Goal: Task Accomplishment & Management: Use online tool/utility

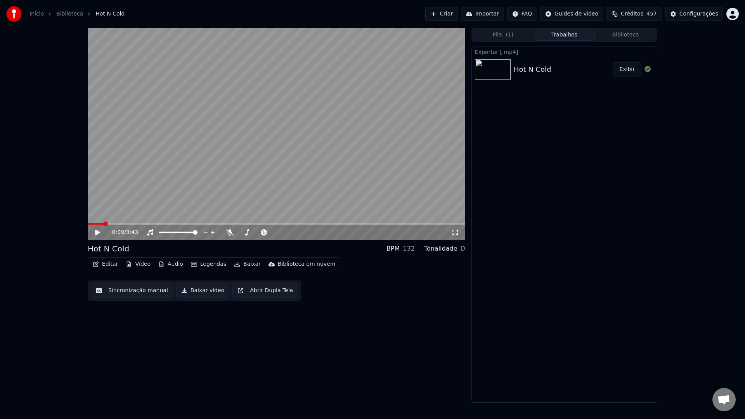
click at [626, 38] on button "Biblioteca" at bounding box center [625, 34] width 61 height 11
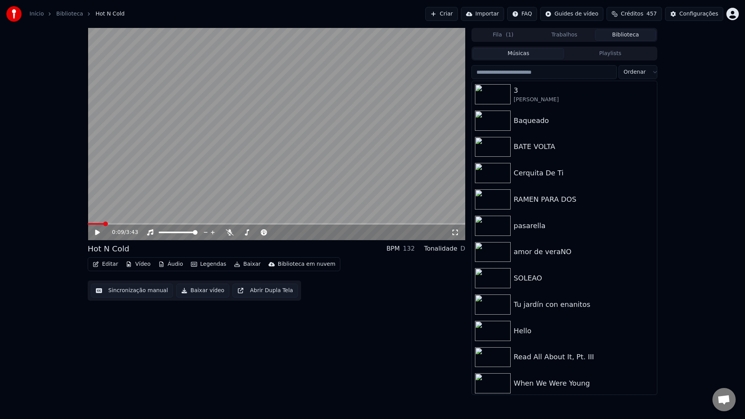
click at [531, 71] on input "search" at bounding box center [543, 72] width 145 height 14
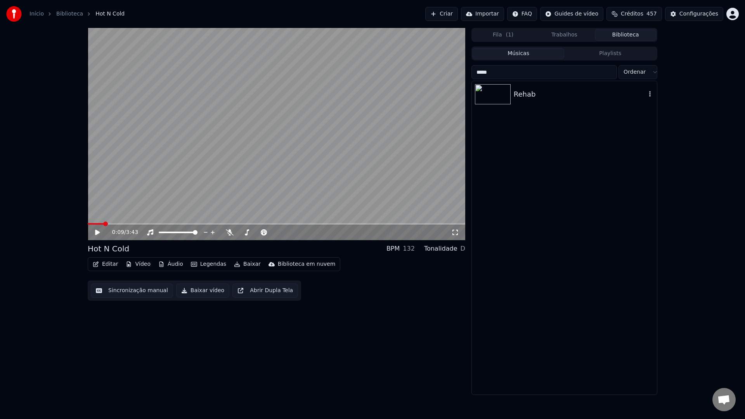
type input "*****"
click at [524, 99] on div "Rehab" at bounding box center [580, 94] width 132 height 11
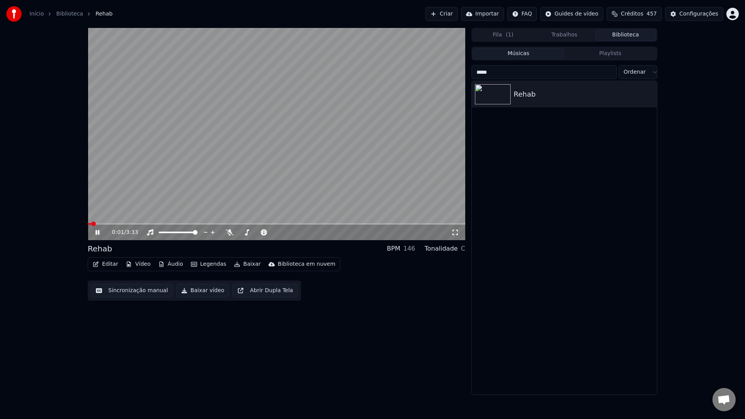
click at [272, 144] on video at bounding box center [276, 134] width 377 height 212
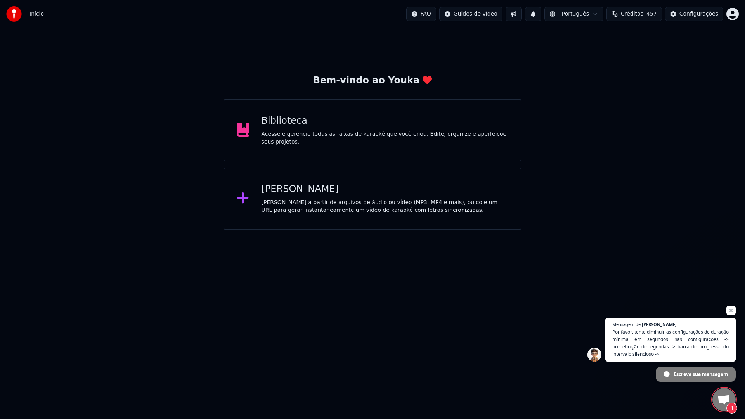
click at [358, 136] on div "Acesse e gerencie todas as faixas de karaokê que você criou. Edite, organize e …" at bounding box center [384, 138] width 247 height 16
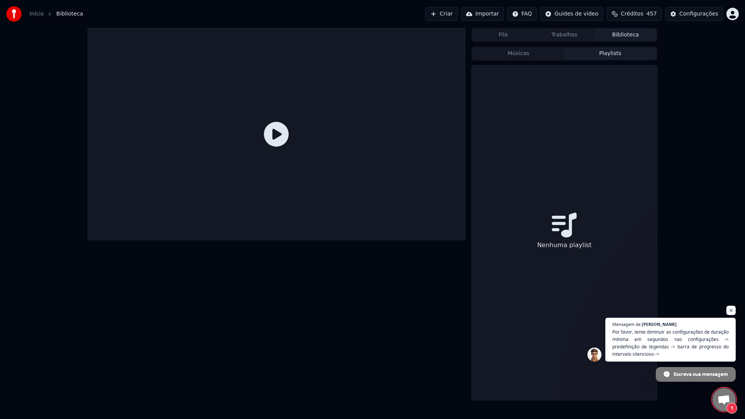
click at [599, 52] on button "Playlists" at bounding box center [610, 53] width 92 height 11
click at [539, 54] on button "Músicas" at bounding box center [518, 53] width 92 height 11
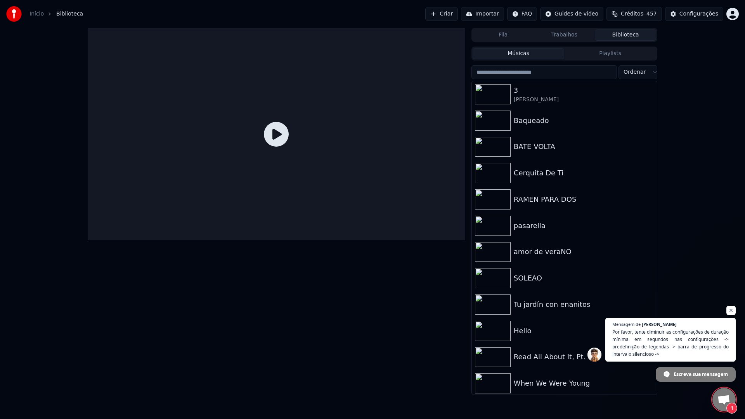
click at [573, 39] on button "Trabalhos" at bounding box center [564, 34] width 61 height 11
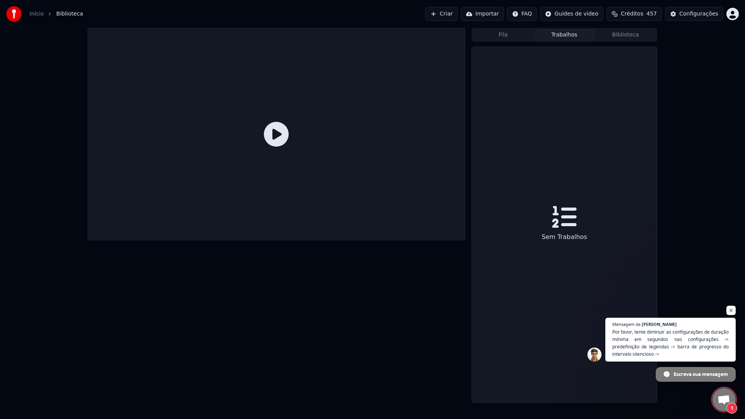
click at [624, 37] on button "Biblioteca" at bounding box center [625, 34] width 61 height 11
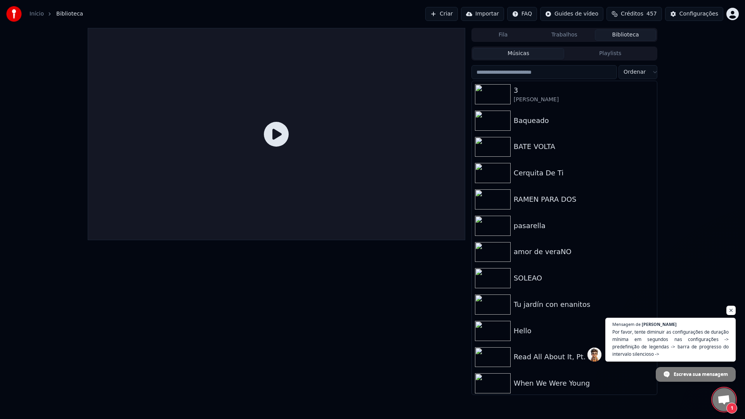
click at [536, 71] on input "search" at bounding box center [543, 72] width 145 height 14
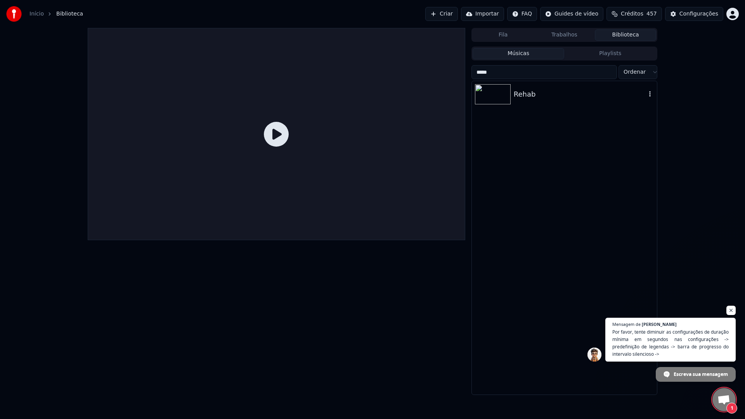
type input "*****"
click at [519, 103] on div "Rehab" at bounding box center [564, 94] width 185 height 26
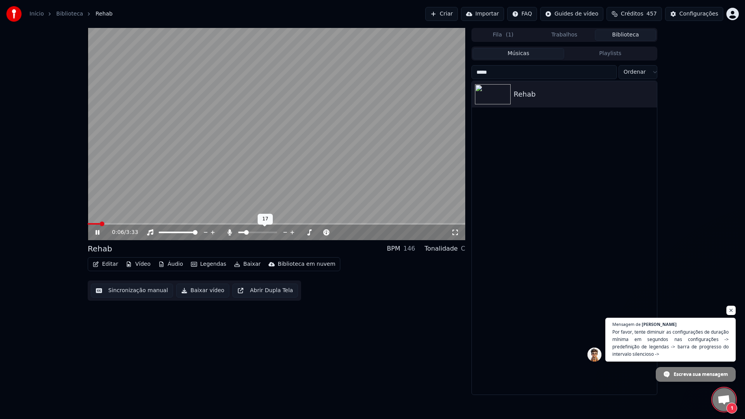
click at [244, 233] on span at bounding box center [246, 232] width 5 height 5
click at [256, 232] on span at bounding box center [257, 233] width 39 height 2
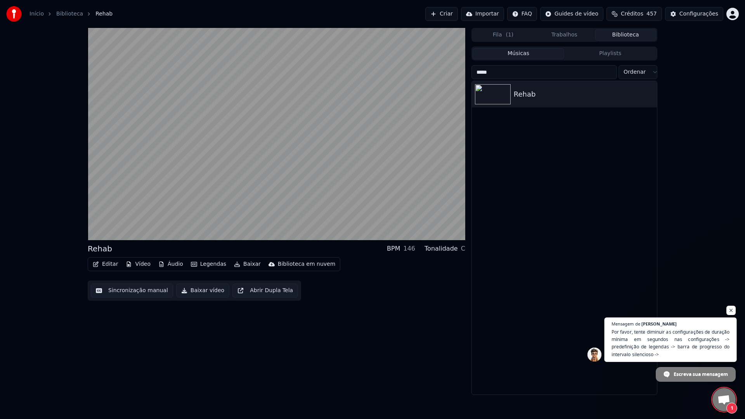
click at [646, 340] on span "Por favor, tente diminuir as configurações de duração mínima em segundos nas co…" at bounding box center [670, 343] width 118 height 30
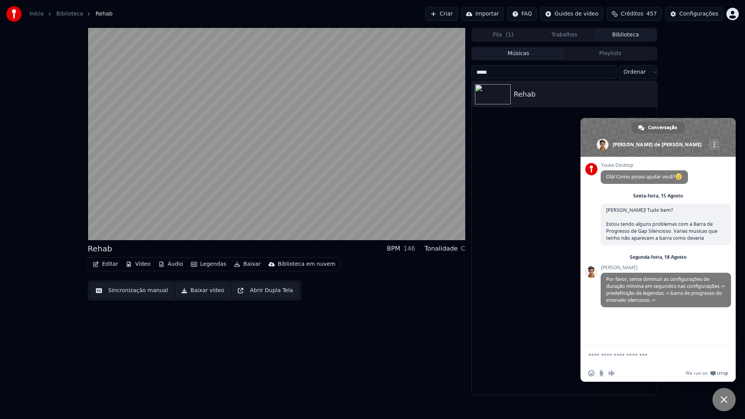
click at [618, 360] on textarea "Escreva sua mensagem..." at bounding box center [650, 354] width 124 height 19
click at [697, 15] on div "Configurações" at bounding box center [698, 14] width 39 height 8
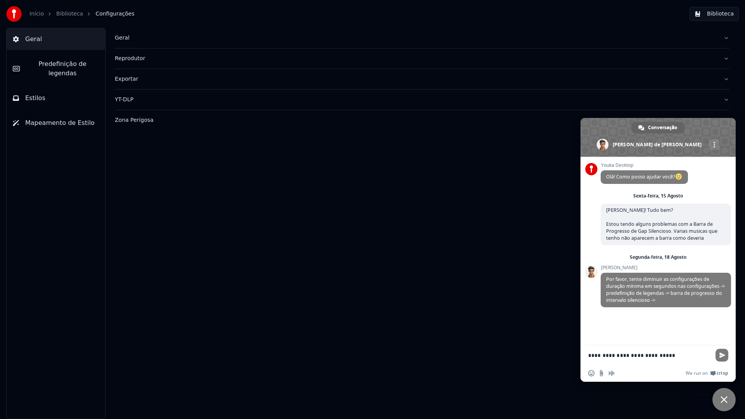
click at [52, 62] on span "Predefinição de legendas" at bounding box center [62, 68] width 73 height 19
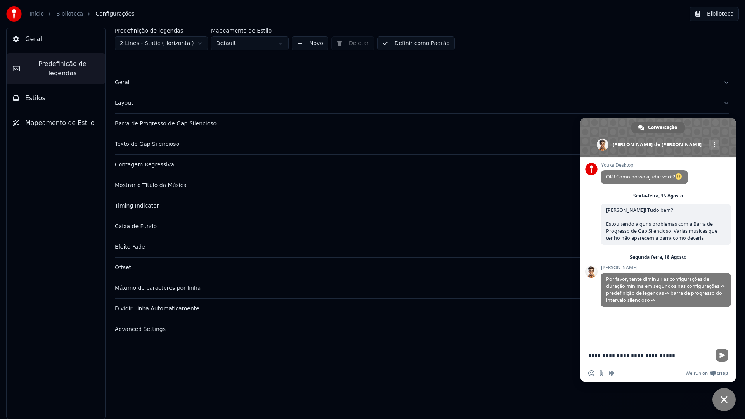
click at [28, 93] on span "Estilos" at bounding box center [35, 97] width 20 height 9
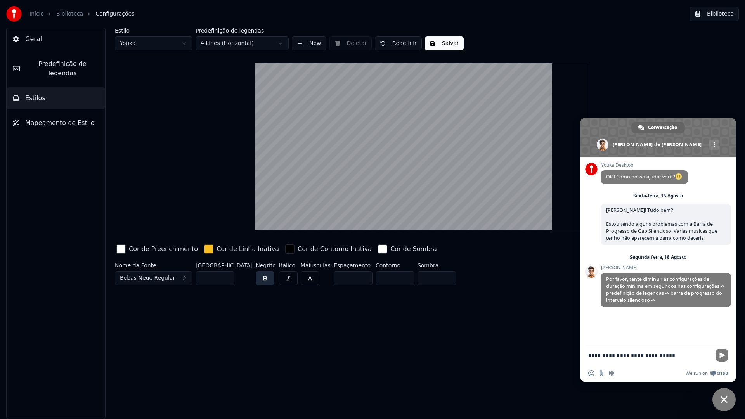
click at [38, 68] on span "Predefinição de legendas" at bounding box center [62, 68] width 73 height 19
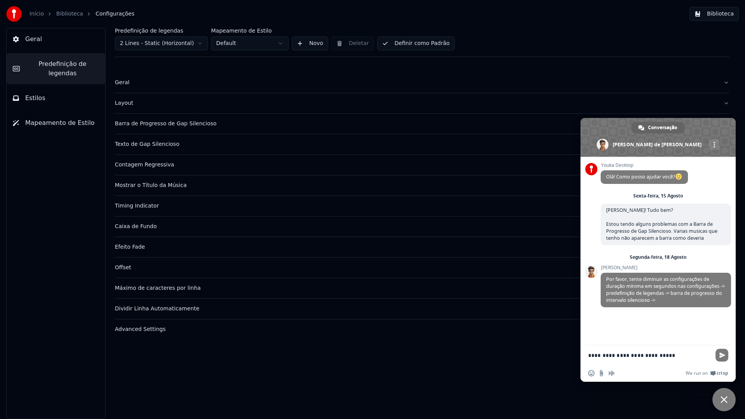
click at [185, 125] on div "Barra de Progresso de Gap Silencioso" at bounding box center [416, 124] width 602 height 8
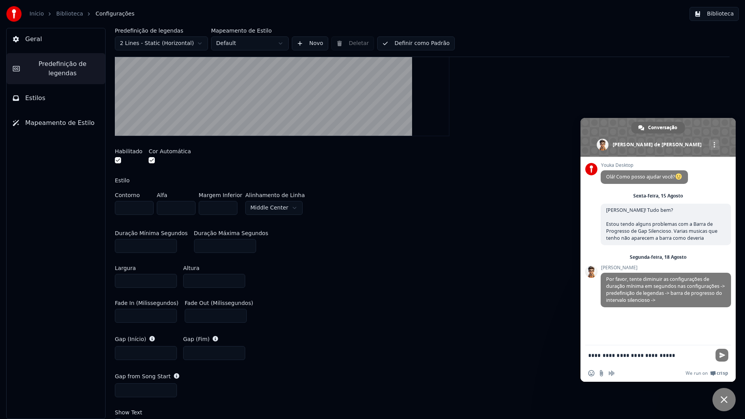
scroll to position [183, 0]
click at [645, 357] on textarea "**********" at bounding box center [650, 354] width 124 height 19
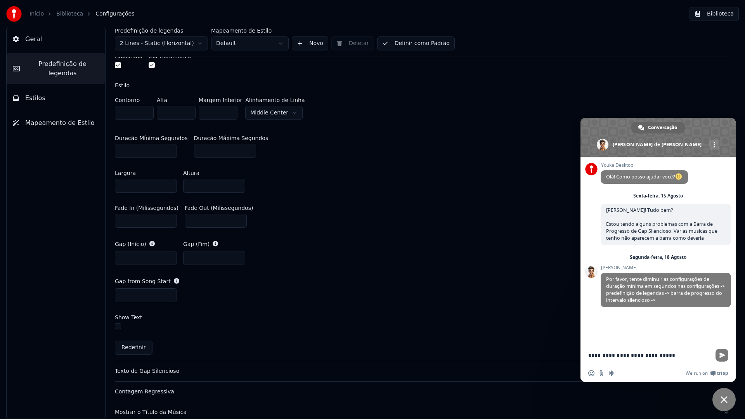
scroll to position [278, 0]
click at [683, 356] on textarea "**********" at bounding box center [650, 354] width 124 height 19
paste textarea "Escreva sua mensagem..."
type textarea "**********"
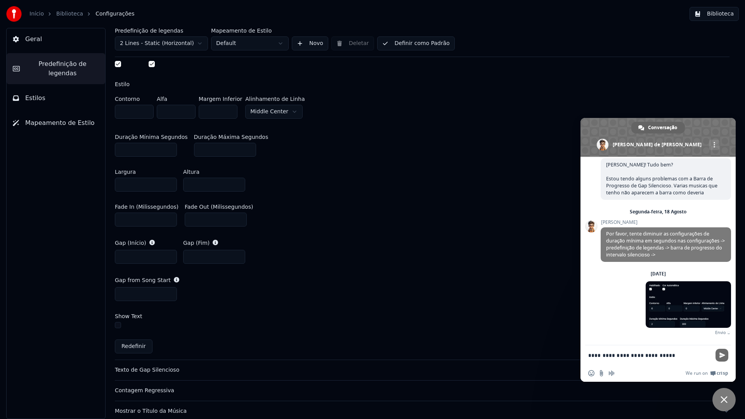
click at [698, 354] on span "Enviar" at bounding box center [722, 355] width 6 height 6
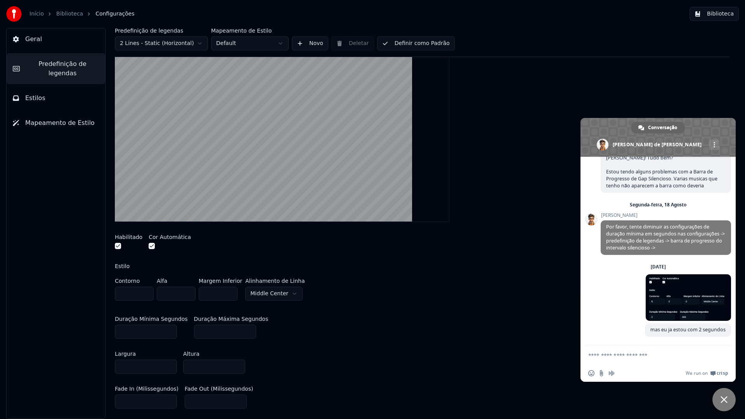
scroll to position [0, 0]
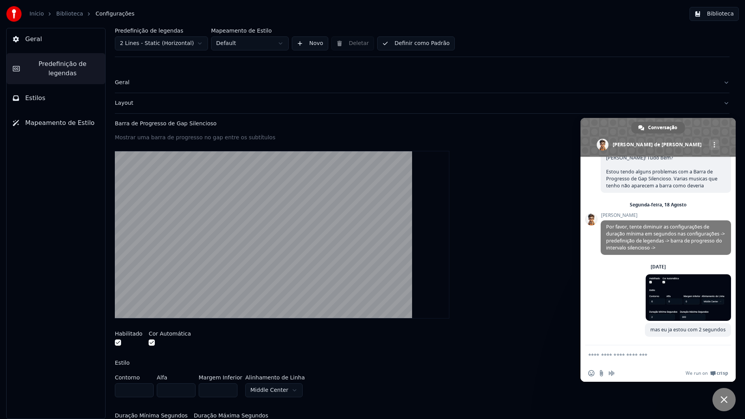
click at [65, 15] on link "Biblioteca" at bounding box center [69, 14] width 27 height 8
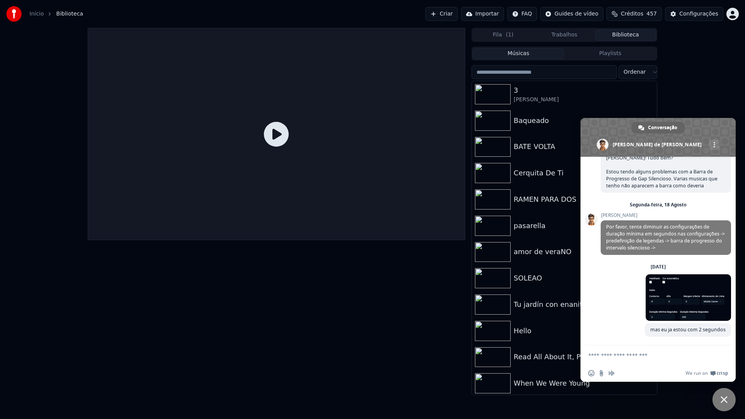
click at [566, 75] on input "search" at bounding box center [543, 72] width 145 height 14
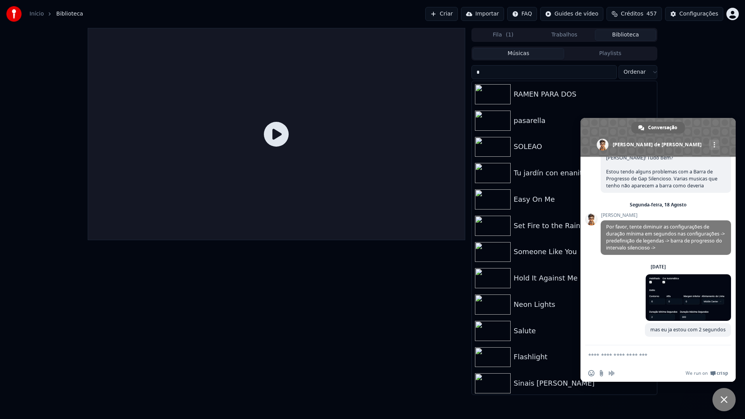
type input "*"
click at [532, 137] on div "SOLEAO" at bounding box center [564, 147] width 185 height 26
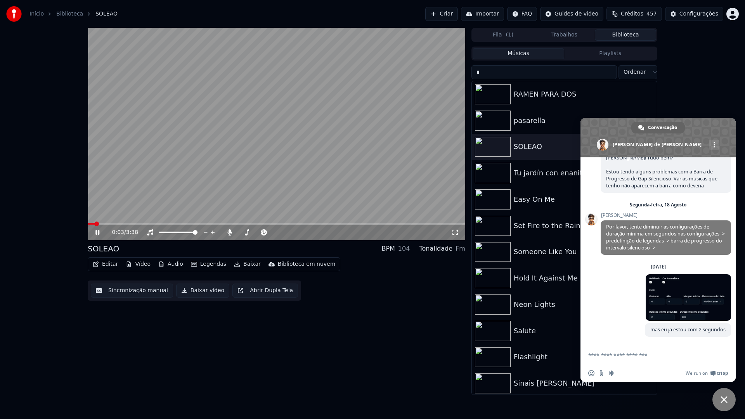
click at [118, 290] on button "Sincronização manual" at bounding box center [132, 291] width 82 height 14
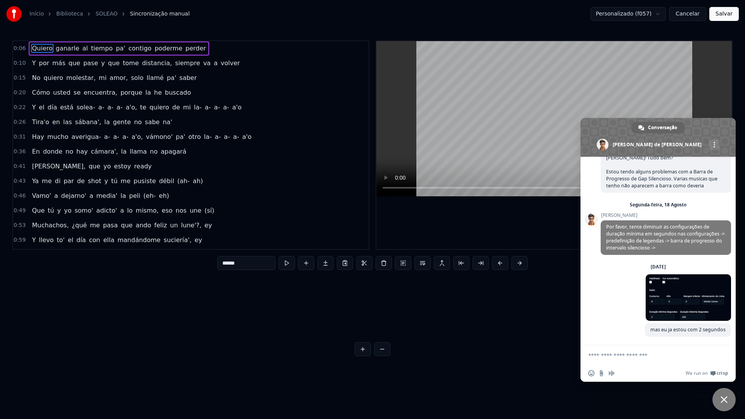
click at [698, 400] on span "Bate-papo" at bounding box center [723, 399] width 7 height 7
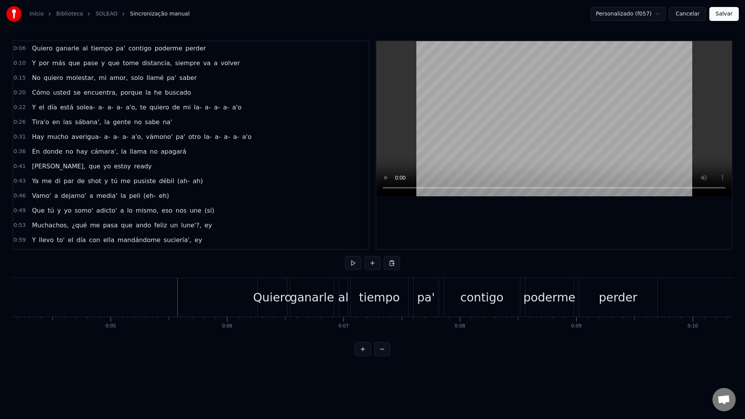
scroll to position [0, 467]
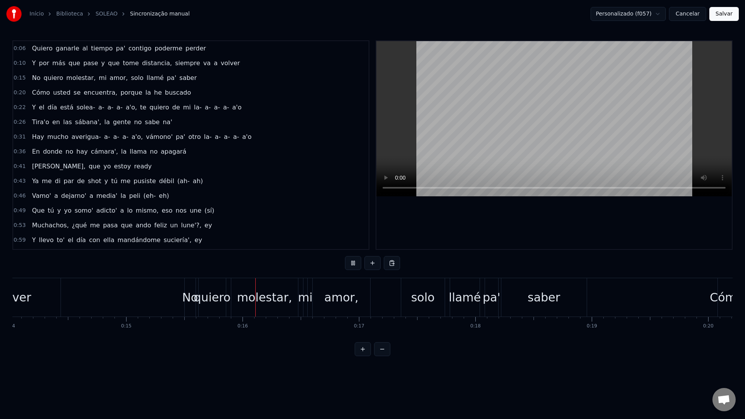
scroll to position [0, 1767]
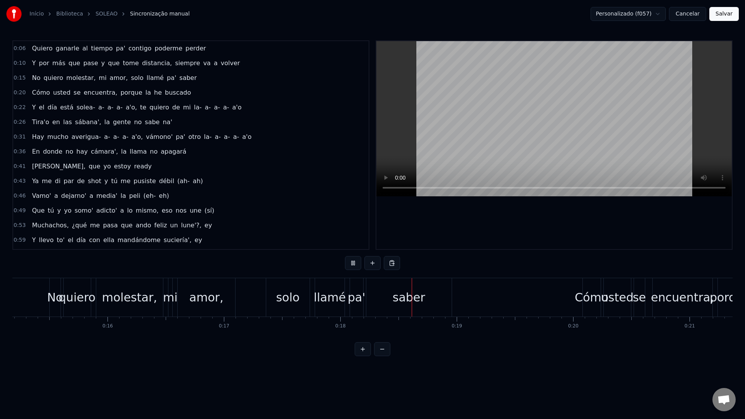
click at [472, 148] on video at bounding box center [553, 118] width 355 height 155
click at [171, 303] on div "mi" at bounding box center [170, 297] width 15 height 17
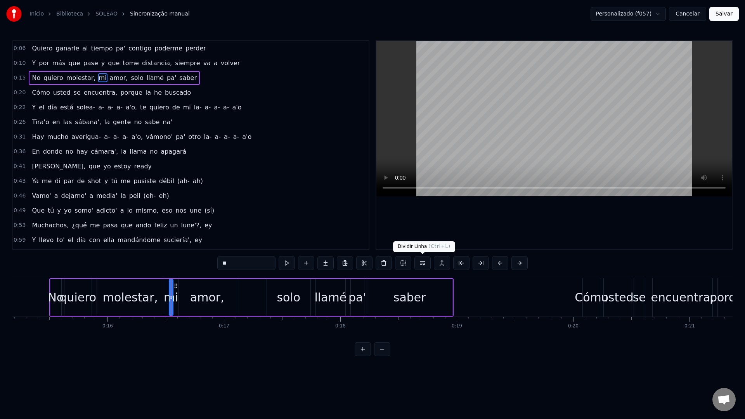
click at [425, 263] on button at bounding box center [422, 263] width 16 height 14
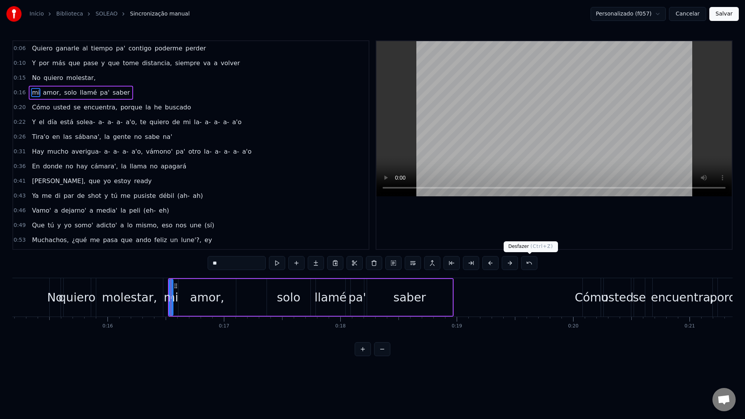
click at [529, 264] on button at bounding box center [529, 263] width 16 height 14
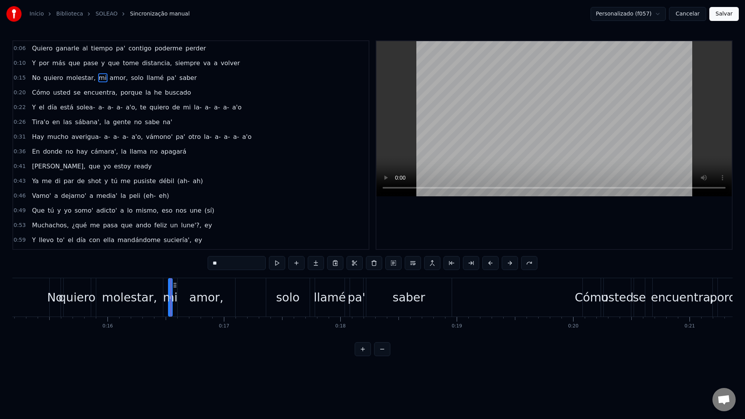
click at [130, 78] on span "solo" at bounding box center [137, 77] width 14 height 9
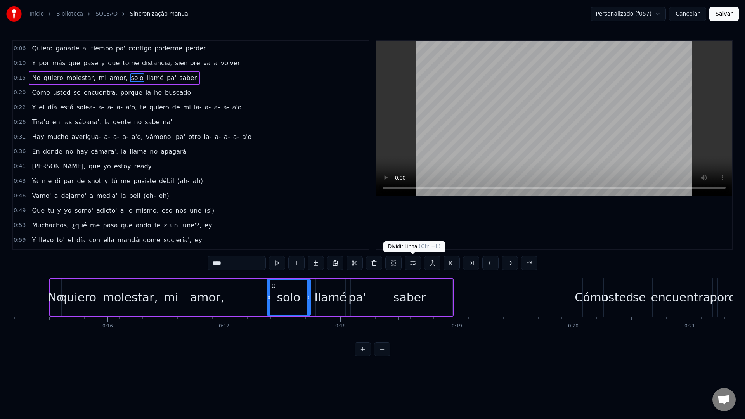
click at [414, 265] on button at bounding box center [413, 263] width 16 height 14
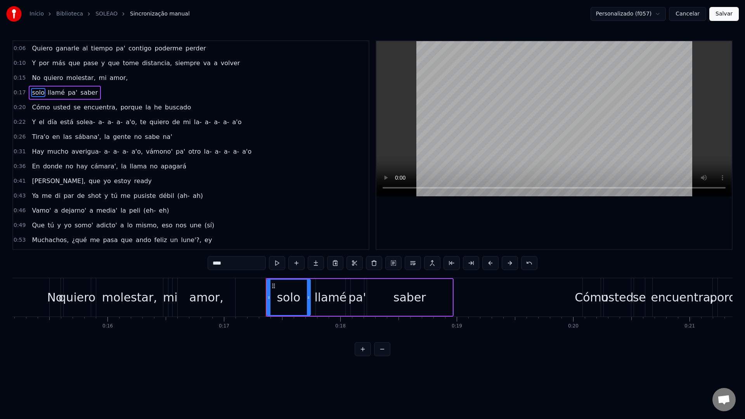
click at [31, 79] on span "No" at bounding box center [36, 77] width 10 height 9
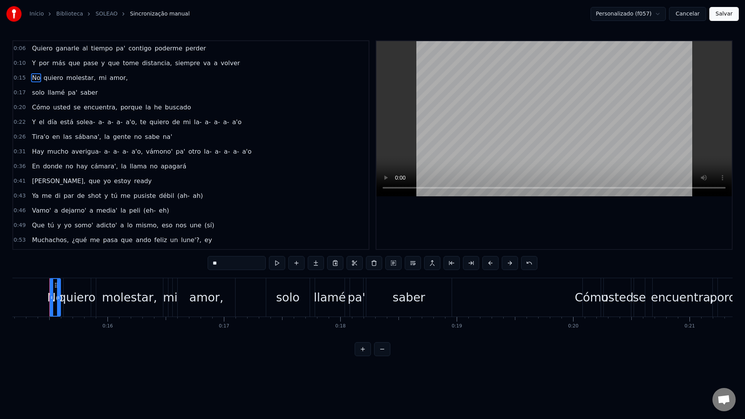
scroll to position [0, 1765]
click at [467, 109] on video at bounding box center [553, 118] width 355 height 155
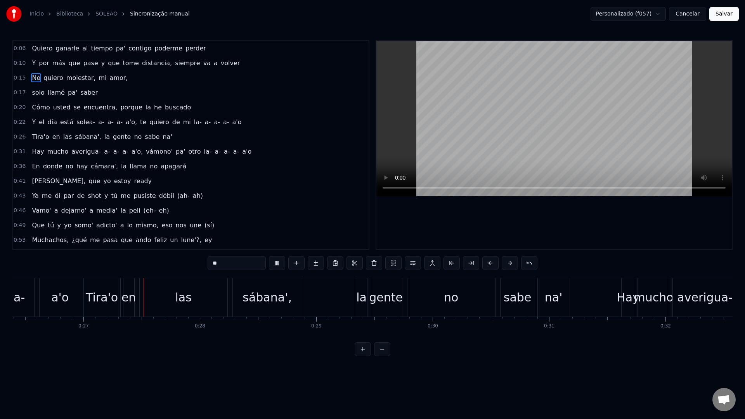
scroll to position [0, 3071]
click at [532, 104] on video at bounding box center [553, 118] width 355 height 155
click at [357, 298] on div "la" at bounding box center [361, 297] width 10 height 17
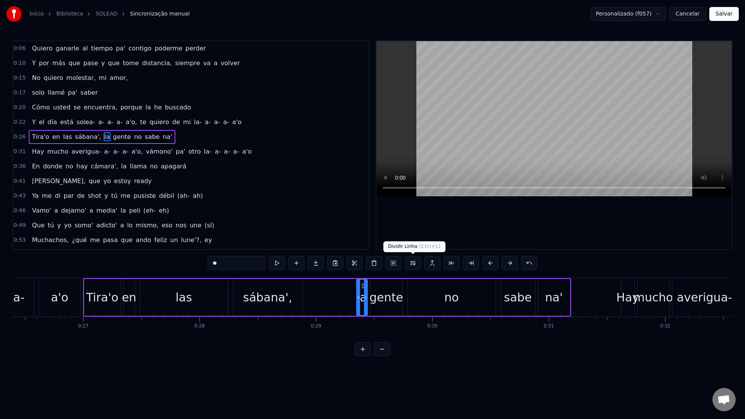
click at [410, 265] on button at bounding box center [413, 263] width 16 height 14
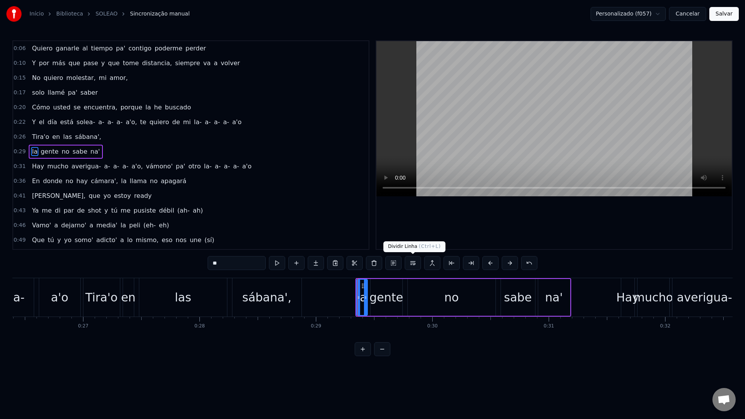
scroll to position [7, 0]
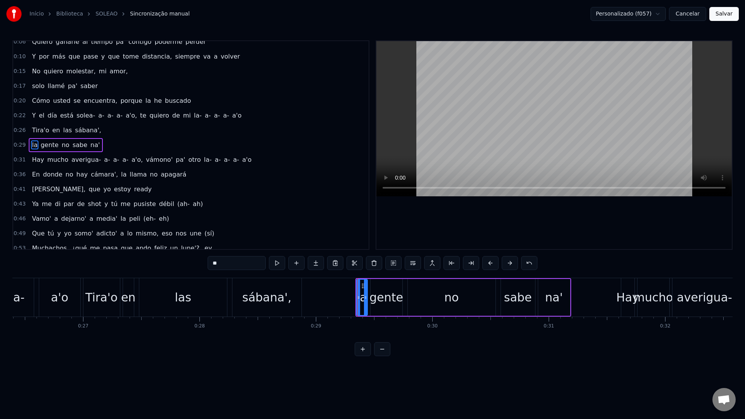
click at [462, 115] on video at bounding box center [553, 118] width 355 height 155
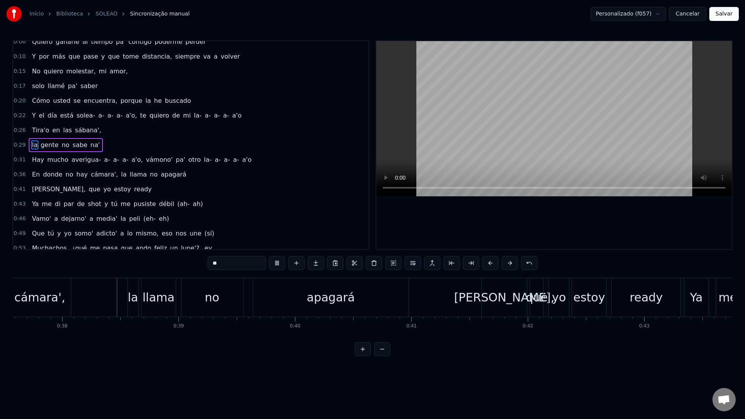
scroll to position [0, 4375]
click at [478, 98] on video at bounding box center [553, 118] width 355 height 155
click at [263, 299] on div "apagará" at bounding box center [328, 297] width 155 height 38
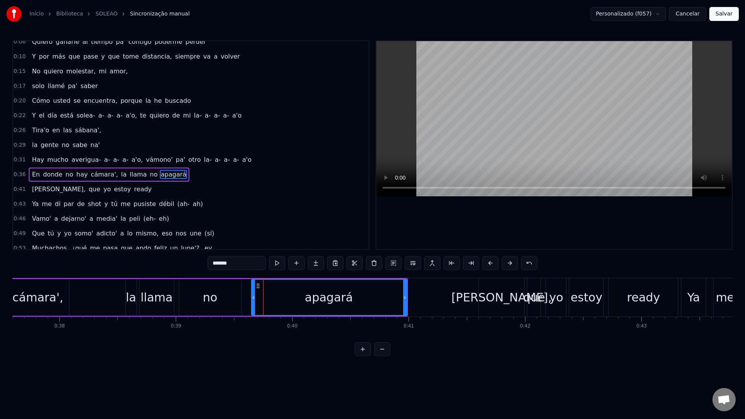
scroll to position [36, 0]
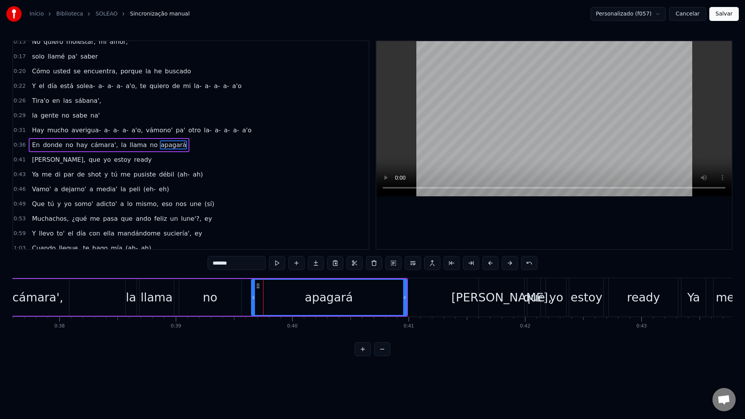
click at [452, 144] on video at bounding box center [553, 118] width 355 height 155
click at [310, 299] on div "apagará" at bounding box center [329, 297] width 48 height 17
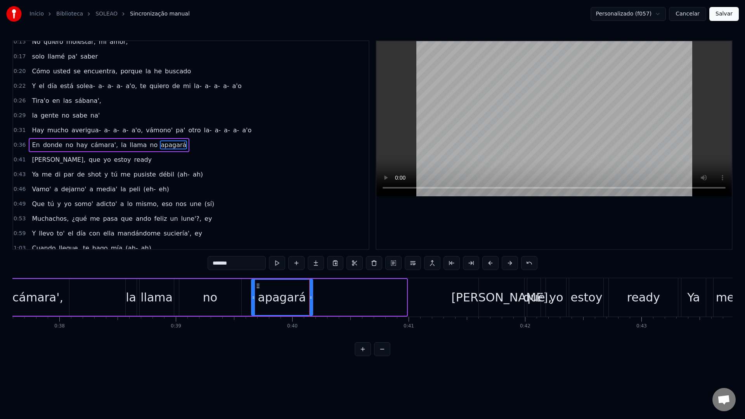
drag, startPoint x: 405, startPoint y: 295, endPoint x: 311, endPoint y: 296, distance: 93.9
click at [311, 296] on icon at bounding box center [310, 297] width 3 height 6
drag, startPoint x: 246, startPoint y: 265, endPoint x: 228, endPoint y: 264, distance: 17.9
click at [228, 264] on input "*******" at bounding box center [236, 263] width 58 height 14
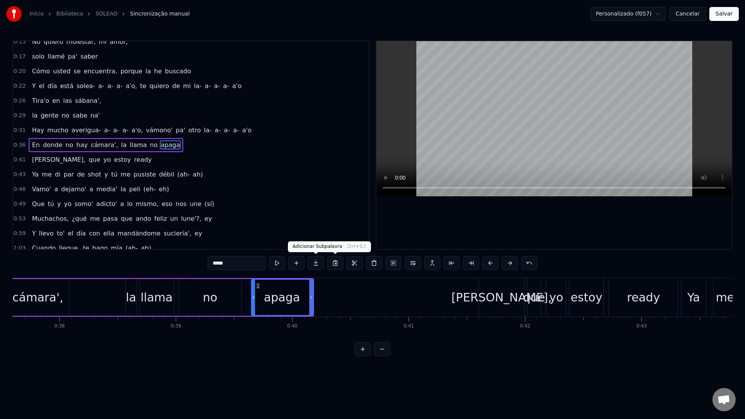
type input "*****"
click at [318, 264] on button at bounding box center [316, 263] width 16 height 14
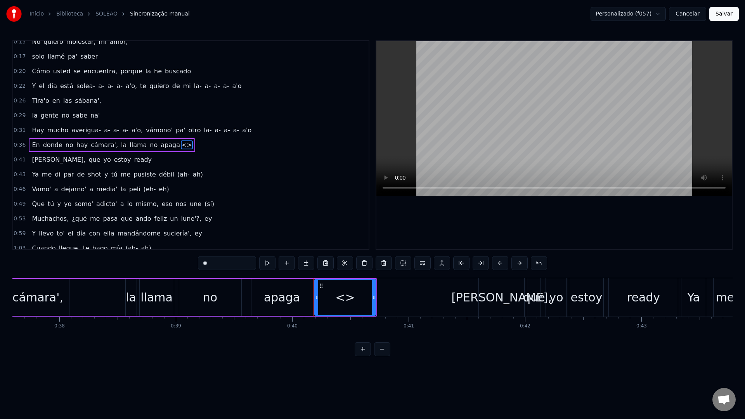
click at [228, 271] on div "**" at bounding box center [372, 264] width 349 height 16
drag, startPoint x: 223, startPoint y: 265, endPoint x: 181, endPoint y: 265, distance: 42.7
click at [181, 265] on div "0:06 Quiero ganarle al tiempo pa' contigo poderme perder 0:10 Y por más que pas…" at bounding box center [372, 198] width 720 height 316
paste input "text"
drag, startPoint x: 373, startPoint y: 299, endPoint x: 405, endPoint y: 301, distance: 32.2
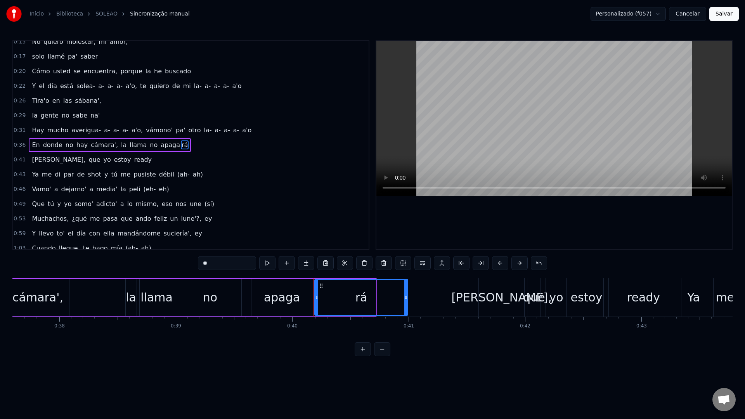
click at [405, 301] on div at bounding box center [405, 297] width 3 height 35
click at [261, 299] on div "apaga" at bounding box center [281, 297] width 61 height 37
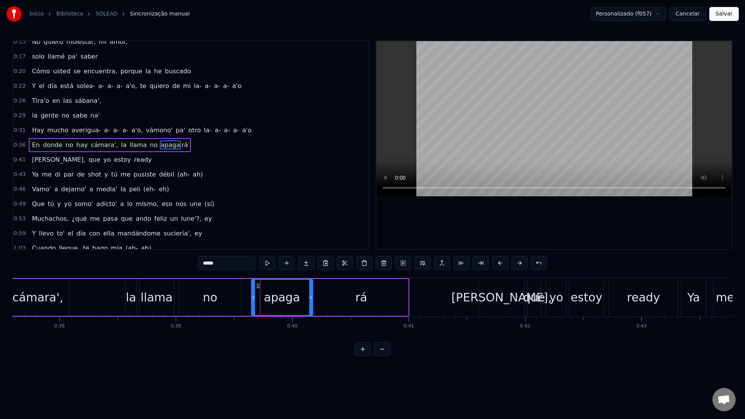
click at [517, 89] on video at bounding box center [553, 118] width 355 height 155
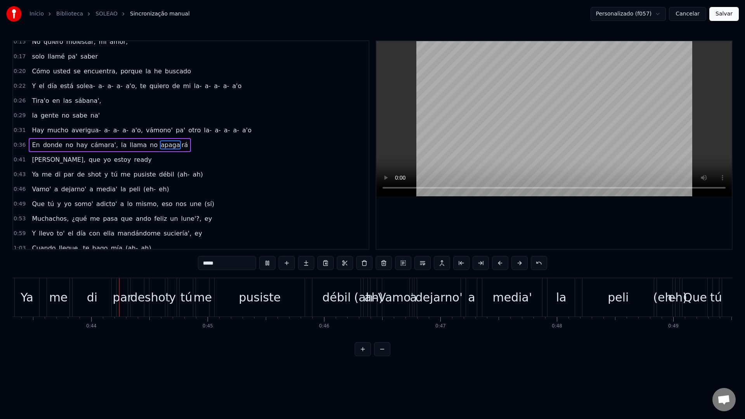
scroll to position [0, 5046]
click at [537, 124] on video at bounding box center [553, 118] width 355 height 155
click at [361, 307] on div "(ah-" at bounding box center [360, 297] width 4 height 38
type input "****"
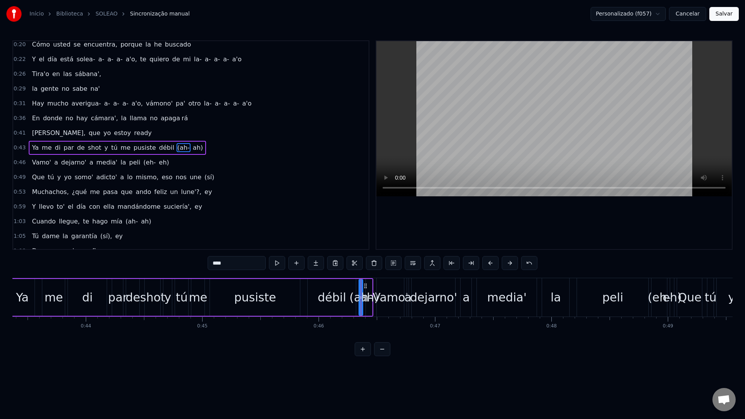
scroll to position [66, 0]
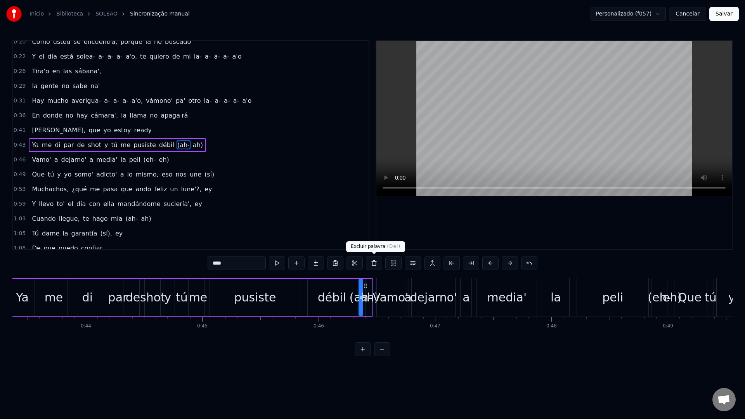
click at [372, 265] on button at bounding box center [374, 263] width 16 height 14
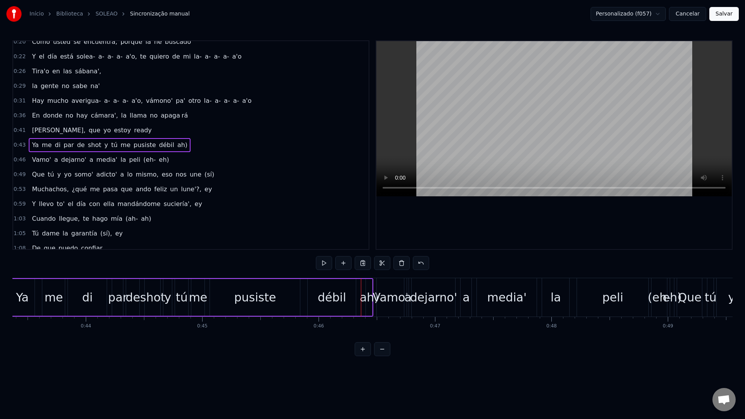
click at [367, 303] on div "ah)" at bounding box center [369, 297] width 19 height 17
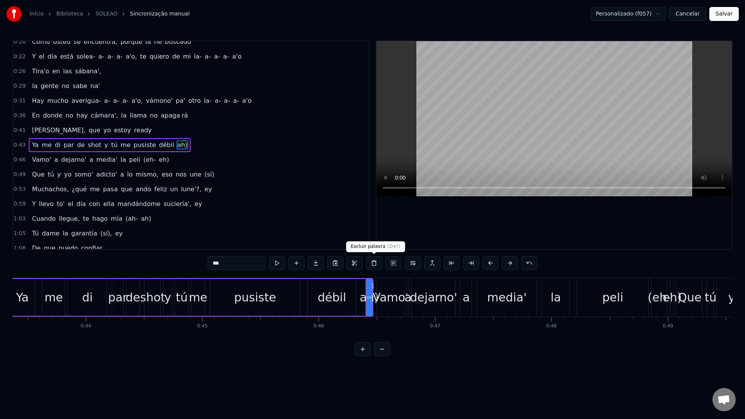
click at [373, 264] on button at bounding box center [374, 263] width 16 height 14
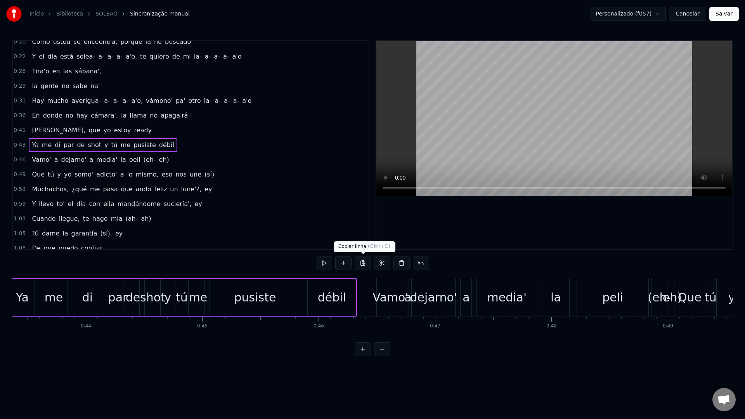
click at [336, 303] on div "débil" at bounding box center [332, 297] width 28 height 17
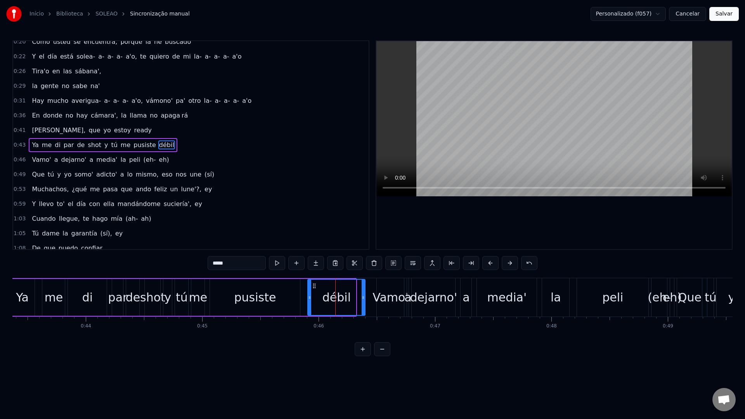
drag, startPoint x: 355, startPoint y: 301, endPoint x: 366, endPoint y: 300, distance: 11.3
click at [365, 300] on div at bounding box center [362, 297] width 3 height 35
click at [315, 299] on div "débil" at bounding box center [337, 297] width 59 height 35
click at [527, 107] on video at bounding box center [553, 118] width 355 height 155
click at [519, 109] on video at bounding box center [553, 118] width 355 height 155
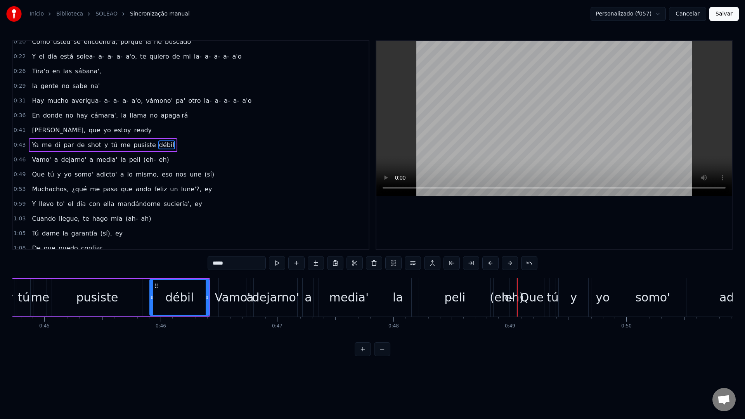
scroll to position [0, 5207]
click at [502, 301] on div "eh)" at bounding box center [510, 297] width 19 height 17
type input "***"
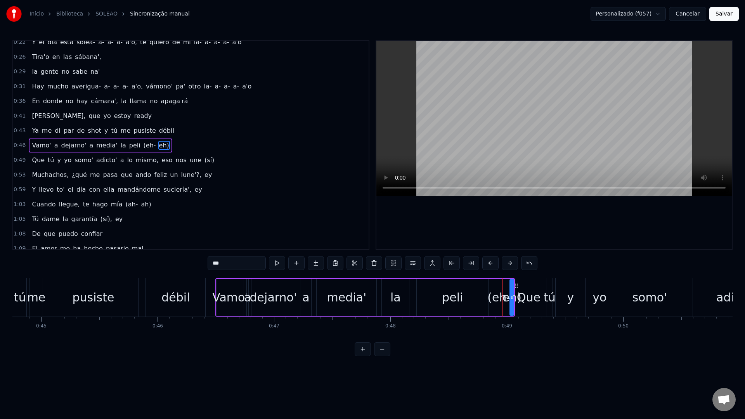
scroll to position [80, 0]
click at [372, 266] on button at bounding box center [374, 263] width 16 height 14
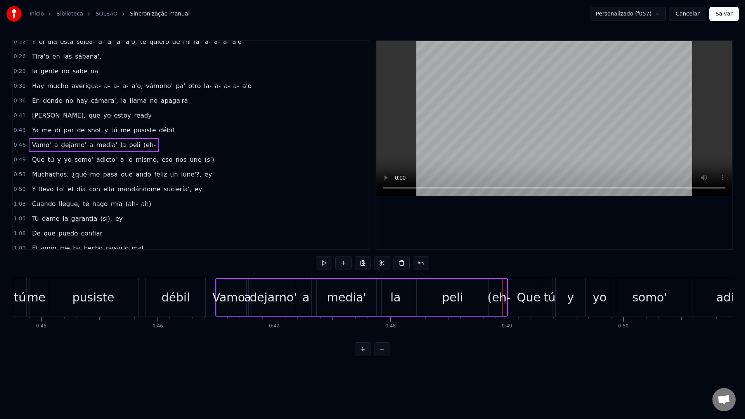
click at [143, 144] on span "(eh-" at bounding box center [150, 144] width 14 height 9
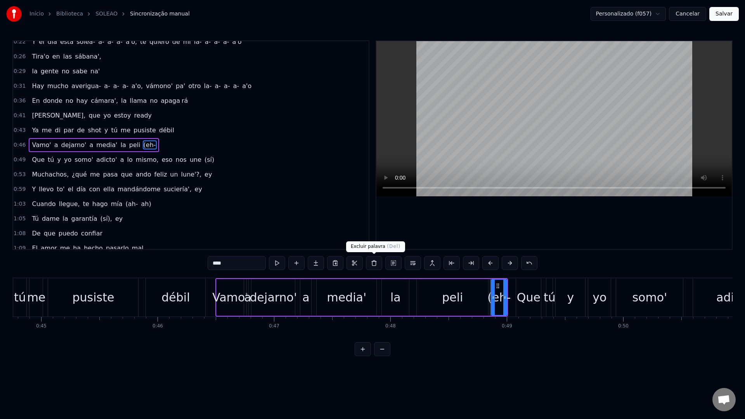
click at [375, 265] on button at bounding box center [374, 263] width 16 height 14
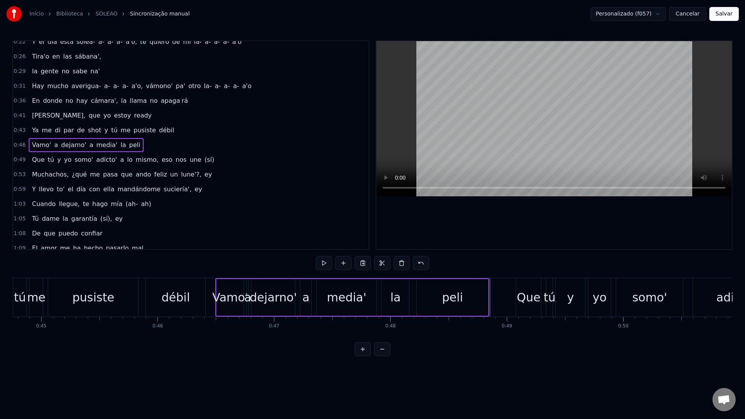
click at [463, 305] on div "peli" at bounding box center [452, 297] width 71 height 37
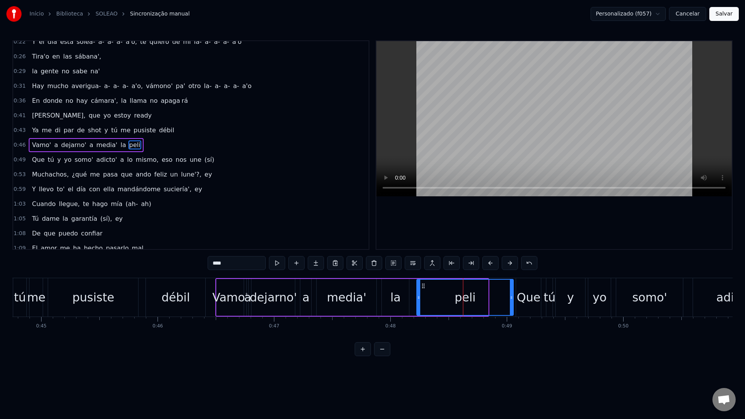
drag, startPoint x: 485, startPoint y: 299, endPoint x: 510, endPoint y: 300, distance: 25.2
click at [510, 300] on icon at bounding box center [511, 297] width 3 height 6
click at [450, 294] on div "peli" at bounding box center [465, 297] width 96 height 35
click at [487, 116] on video at bounding box center [553, 118] width 355 height 155
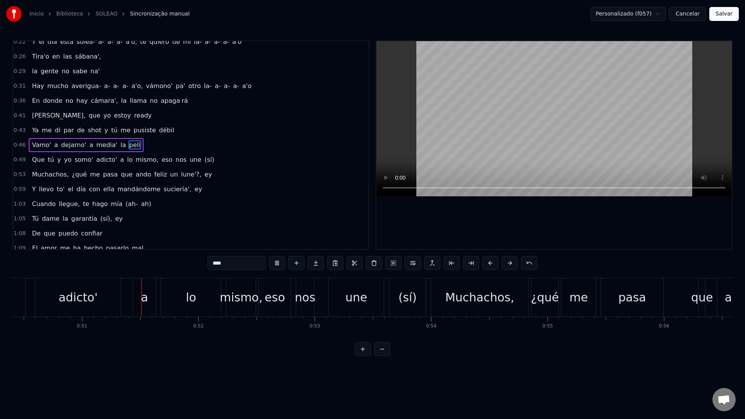
scroll to position [0, 5869]
click at [491, 111] on video at bounding box center [553, 118] width 355 height 155
click at [144, 298] on div "a" at bounding box center [140, 297] width 22 height 38
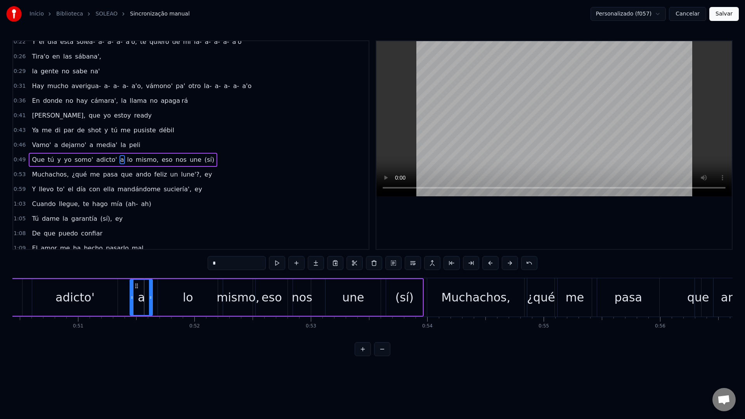
scroll to position [95, 0]
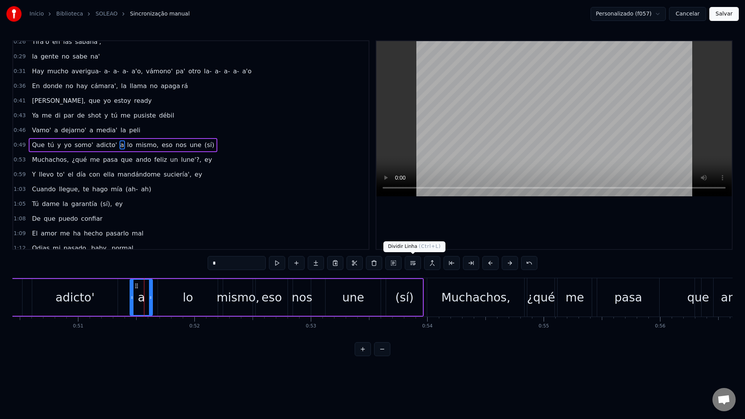
click at [414, 266] on button at bounding box center [413, 263] width 16 height 14
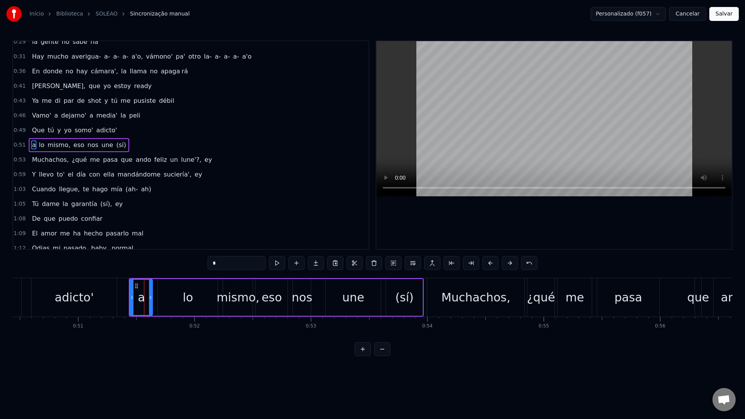
click at [500, 99] on video at bounding box center [553, 118] width 355 height 155
click at [485, 101] on video at bounding box center [553, 118] width 355 height 155
click at [394, 294] on div "(sí)" at bounding box center [404, 297] width 36 height 37
type input "****"
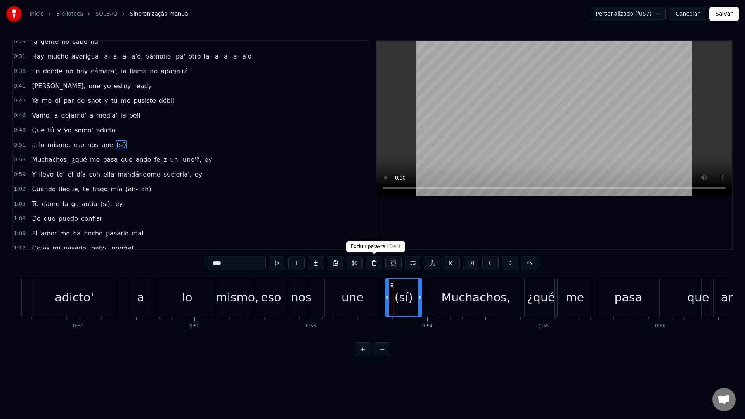
click at [373, 263] on button at bounding box center [374, 263] width 16 height 14
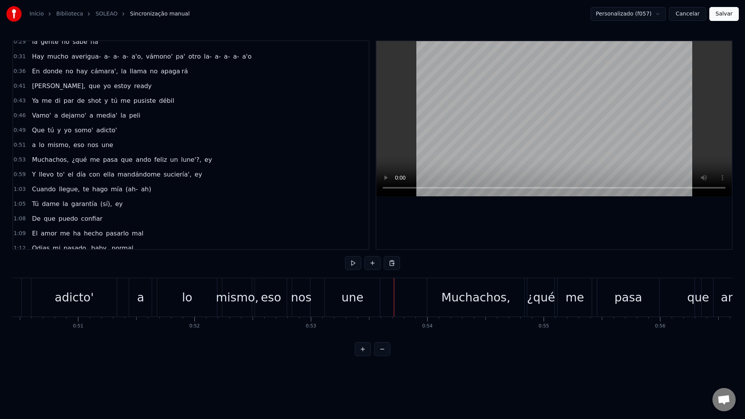
click at [336, 305] on div "une" at bounding box center [352, 297] width 55 height 38
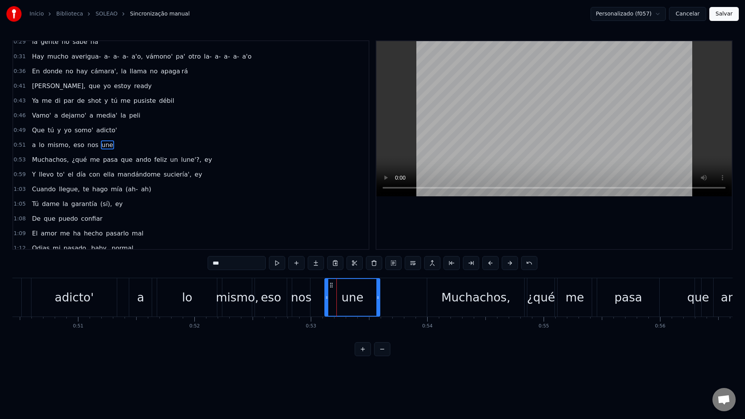
click at [461, 125] on video at bounding box center [553, 118] width 355 height 155
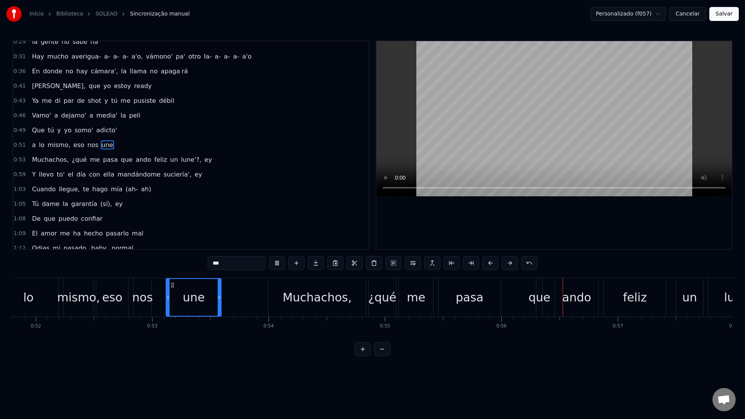
click at [461, 125] on video at bounding box center [553, 118] width 355 height 155
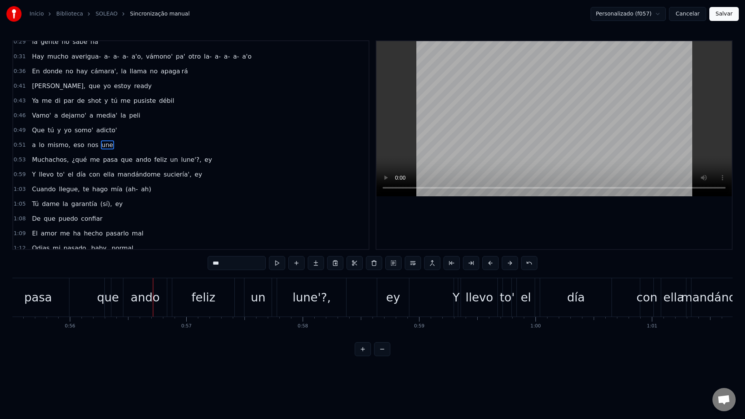
scroll to position [0, 6443]
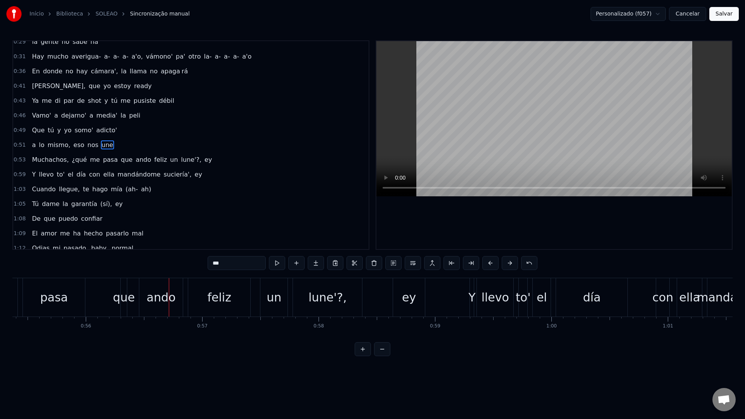
click at [123, 305] on div "que" at bounding box center [124, 297] width 22 height 17
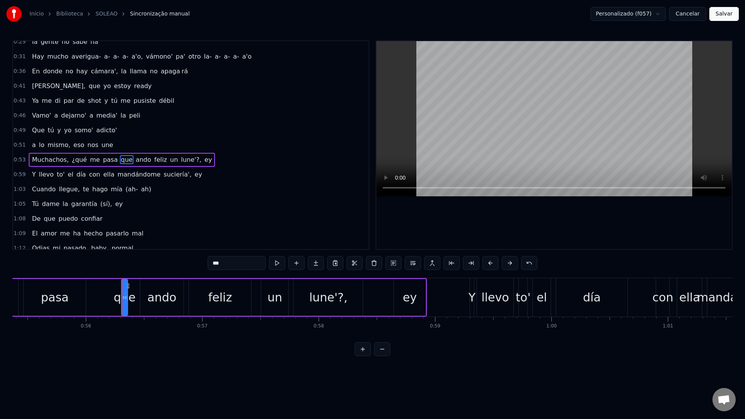
scroll to position [124, 0]
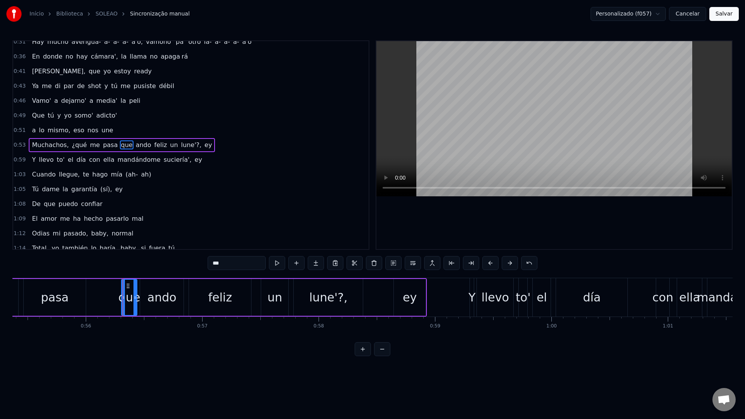
drag, startPoint x: 127, startPoint y: 299, endPoint x: 139, endPoint y: 299, distance: 11.6
click at [137, 299] on icon at bounding box center [134, 297] width 3 height 6
drag, startPoint x: 123, startPoint y: 299, endPoint x: 117, endPoint y: 298, distance: 6.6
click at [117, 298] on icon at bounding box center [117, 297] width 3 height 6
click at [411, 263] on button at bounding box center [413, 263] width 16 height 14
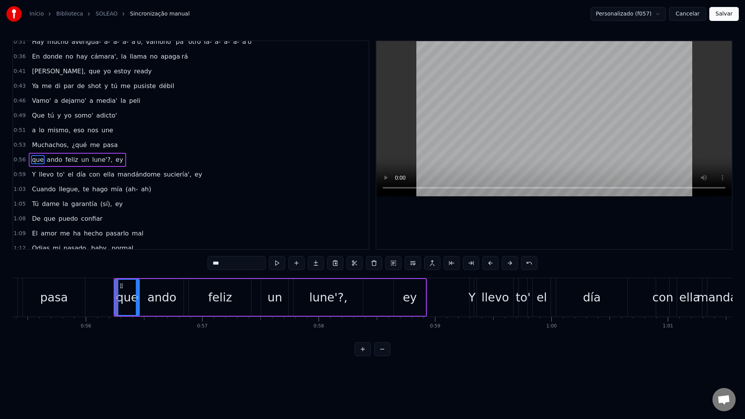
scroll to position [139, 0]
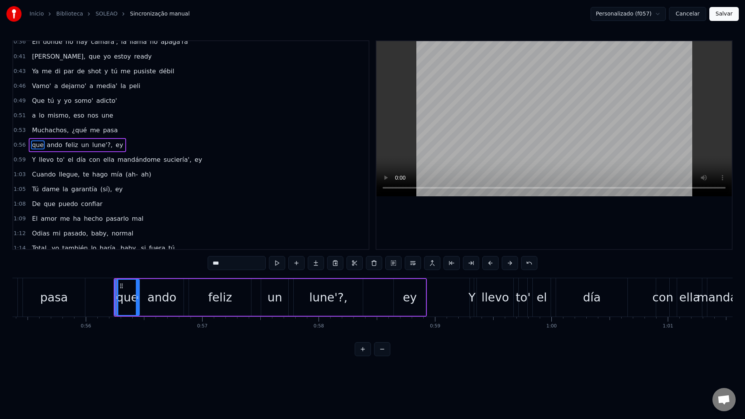
click at [478, 100] on video at bounding box center [553, 118] width 355 height 155
click at [481, 99] on video at bounding box center [553, 118] width 355 height 155
click at [470, 306] on div "Y" at bounding box center [472, 297] width 4 height 38
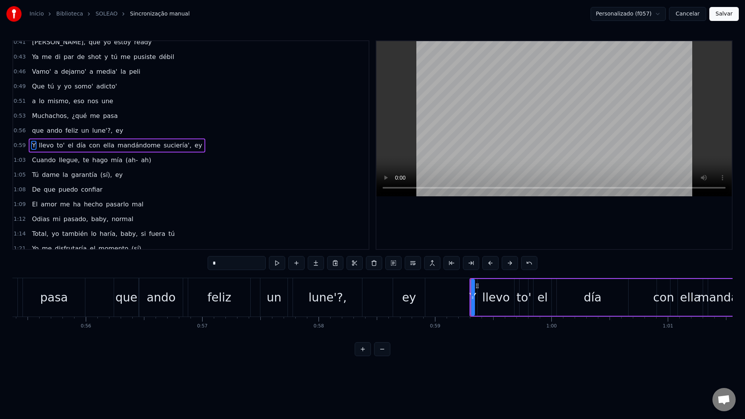
scroll to position [154, 0]
click at [475, 299] on icon at bounding box center [475, 297] width 3 height 6
drag, startPoint x: 473, startPoint y: 299, endPoint x: 446, endPoint y: 299, distance: 26.8
click at [446, 299] on icon at bounding box center [444, 297] width 3 height 6
click at [477, 300] on icon at bounding box center [476, 297] width 3 height 6
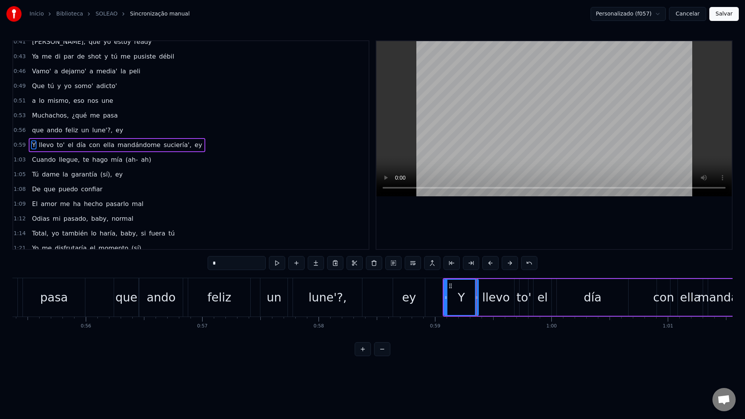
click at [448, 297] on div "Y" at bounding box center [461, 297] width 34 height 35
click at [457, 127] on video at bounding box center [553, 118] width 355 height 155
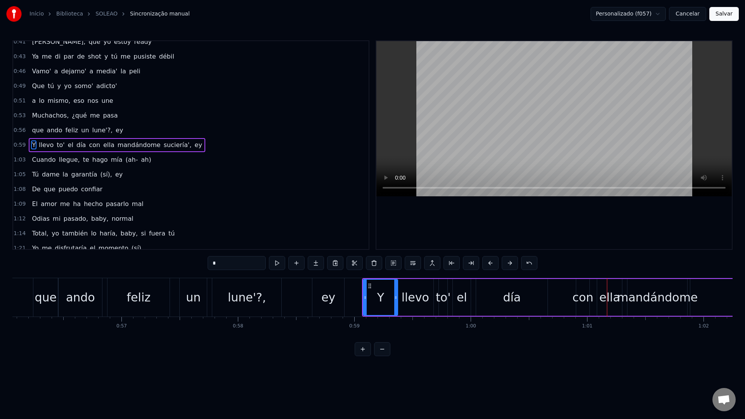
scroll to position [0, 6602]
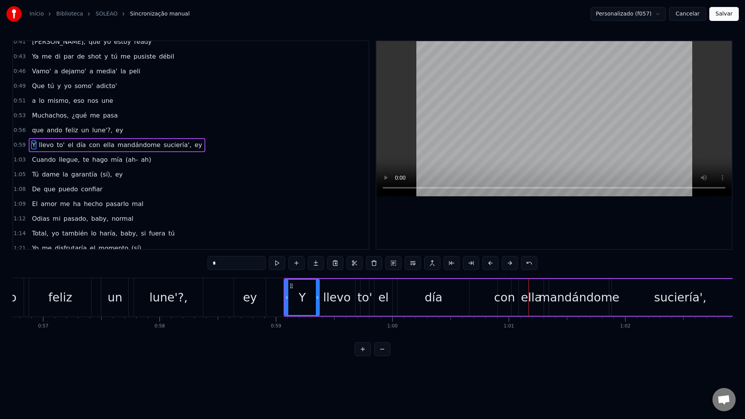
click at [498, 301] on div "con" at bounding box center [504, 297] width 21 height 17
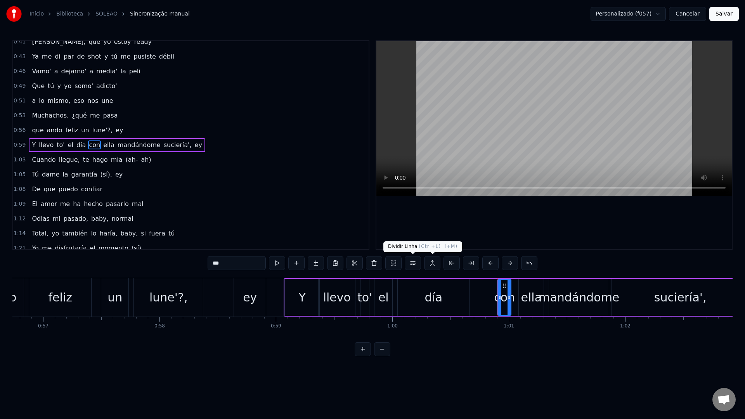
click at [410, 265] on button at bounding box center [413, 263] width 16 height 14
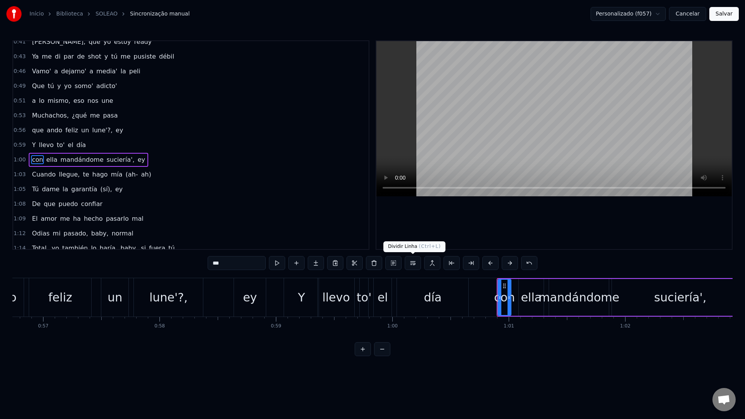
scroll to position [169, 0]
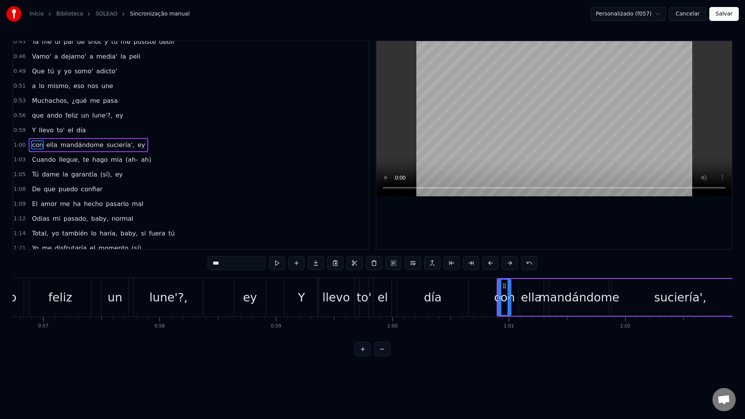
click at [463, 134] on video at bounding box center [553, 118] width 355 height 155
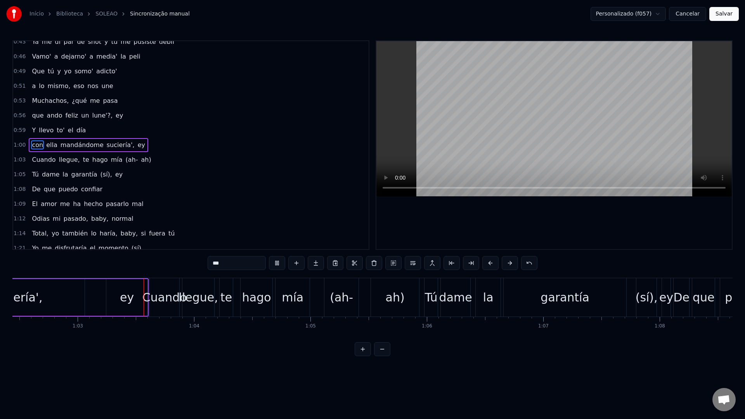
scroll to position [0, 7270]
click at [463, 133] on video at bounding box center [553, 118] width 355 height 155
click at [344, 301] on div "(ah-" at bounding box center [336, 297] width 23 height 17
type input "****"
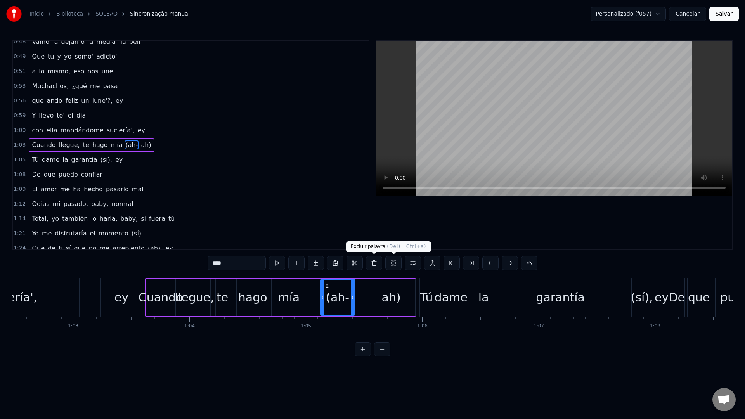
click at [376, 264] on button at bounding box center [374, 263] width 16 height 14
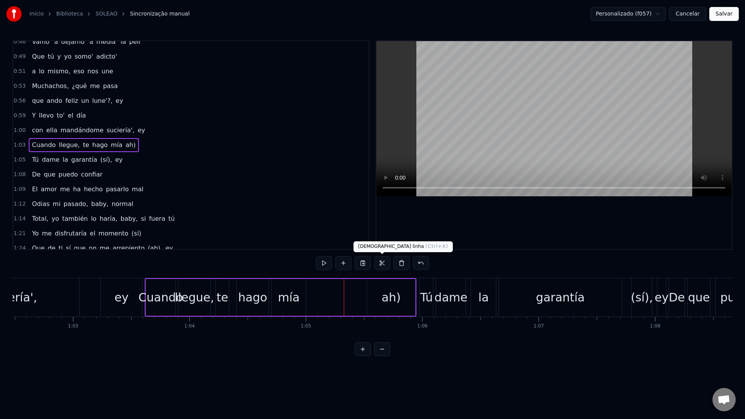
click at [383, 304] on div "ah)" at bounding box center [391, 297] width 19 height 17
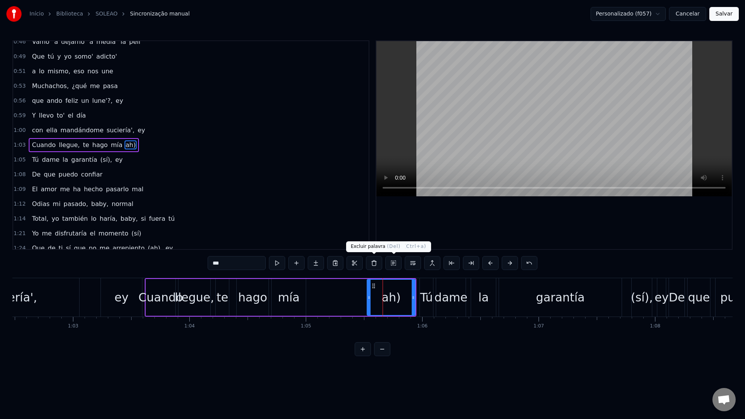
click at [372, 260] on button at bounding box center [374, 263] width 16 height 14
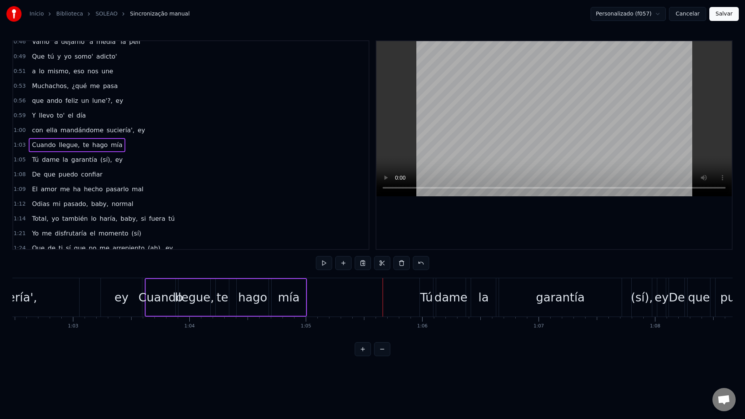
click at [292, 302] on div "mía" at bounding box center [289, 297] width 22 height 17
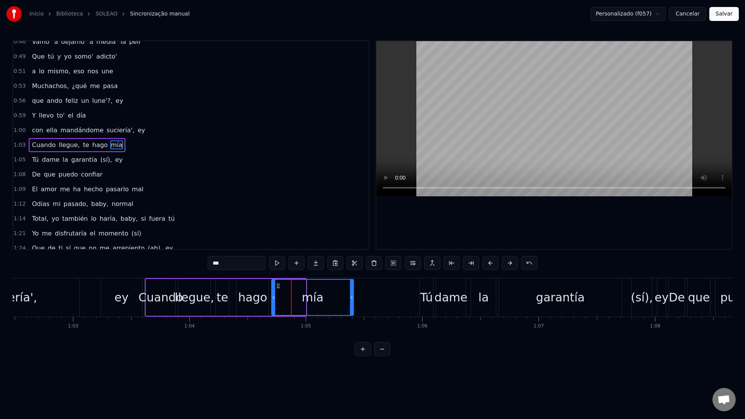
drag, startPoint x: 304, startPoint y: 298, endPoint x: 352, endPoint y: 299, distance: 47.7
click at [352, 299] on icon at bounding box center [351, 297] width 3 height 6
click at [282, 299] on div "mía" at bounding box center [312, 297] width 81 height 35
click at [482, 111] on video at bounding box center [553, 118] width 355 height 155
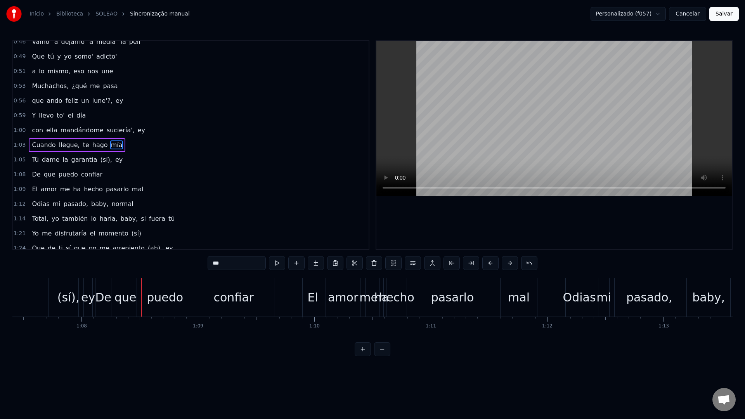
scroll to position [0, 7803]
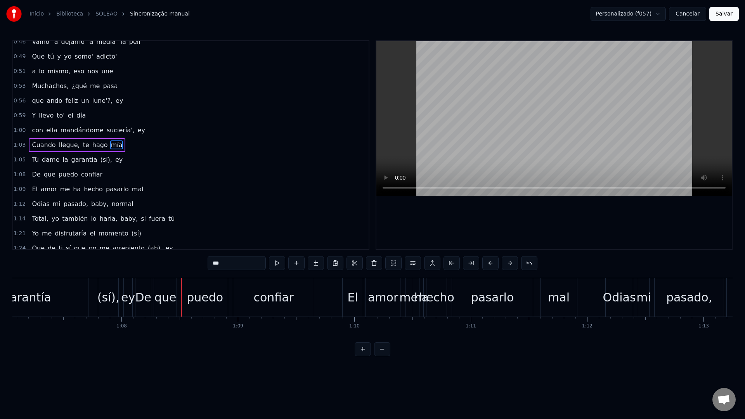
click at [109, 302] on div "(sí)," at bounding box center [108, 297] width 22 height 17
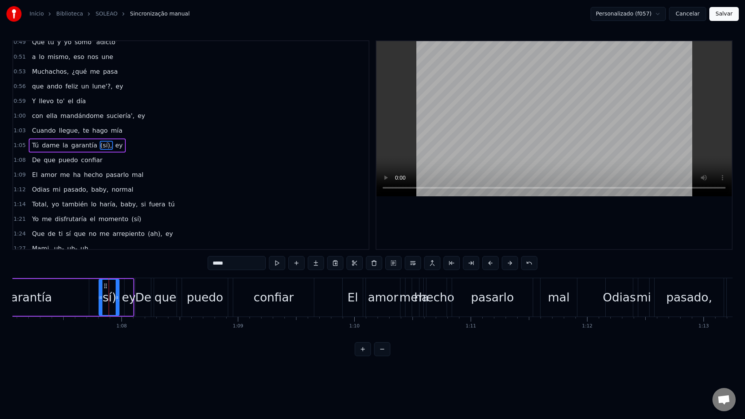
scroll to position [198, 0]
click at [220, 264] on input "*****" at bounding box center [236, 263] width 58 height 14
type input "*"
click at [70, 304] on div "garantía" at bounding box center [27, 297] width 123 height 37
type input "********"
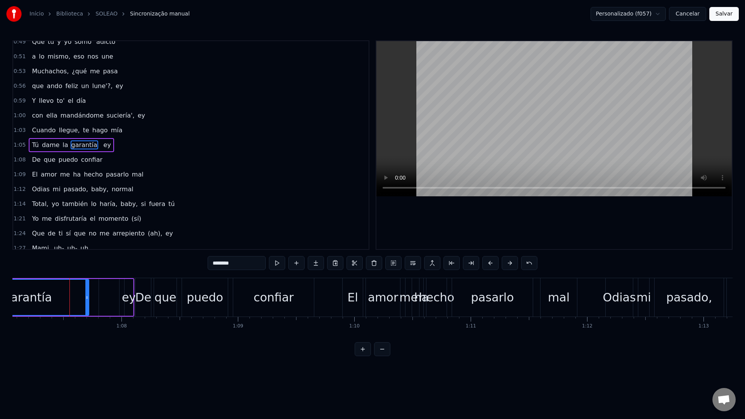
click at [110, 297] on div at bounding box center [109, 297] width 20 height 37
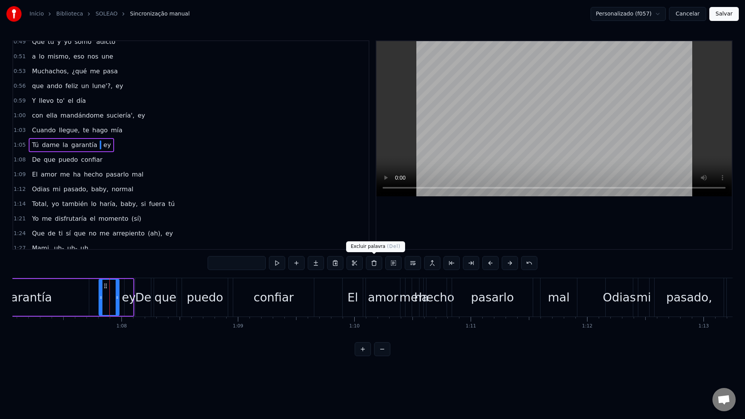
click at [375, 263] on button at bounding box center [374, 263] width 16 height 14
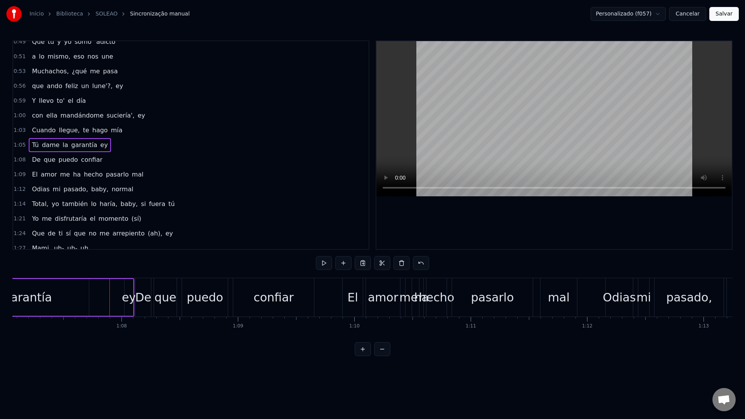
click at [126, 301] on div "ey" at bounding box center [129, 297] width 14 height 17
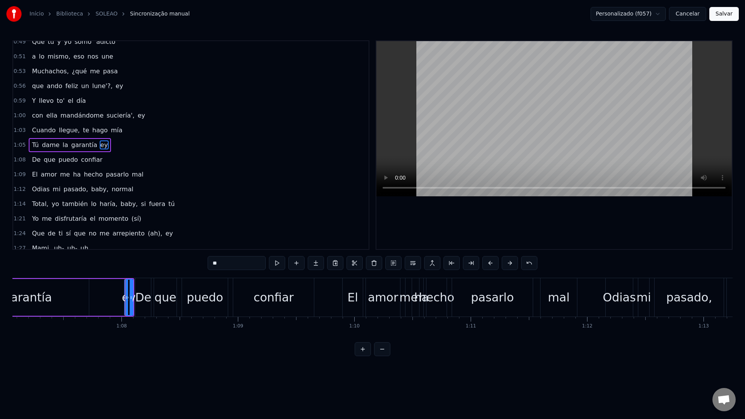
click at [124, 298] on div "ey" at bounding box center [129, 297] width 14 height 17
drag, startPoint x: 126, startPoint y: 296, endPoint x: 104, endPoint y: 295, distance: 22.9
click at [107, 295] on icon at bounding box center [108, 297] width 3 height 6
click at [71, 297] on div "garantía" at bounding box center [27, 297] width 123 height 37
type input "********"
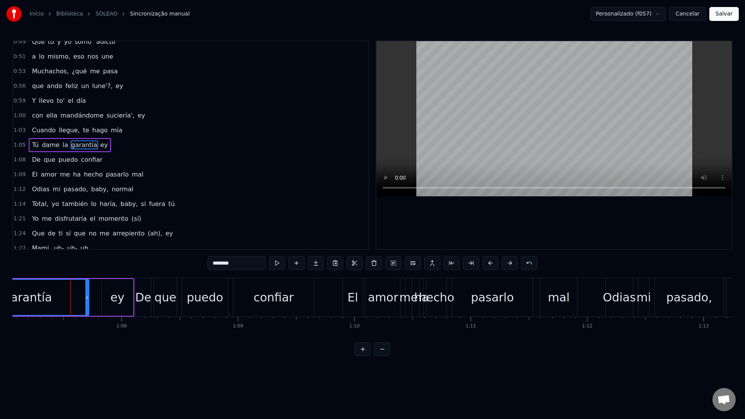
drag, startPoint x: 88, startPoint y: 298, endPoint x: 95, endPoint y: 298, distance: 7.0
click at [95, 298] on div "Tú dame la garantía ey" at bounding box center [10, 297] width 248 height 38
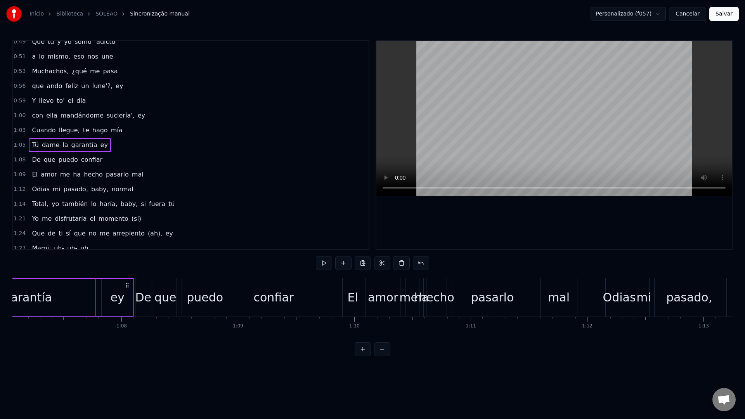
click at [78, 299] on div "garantía" at bounding box center [27, 297] width 123 height 37
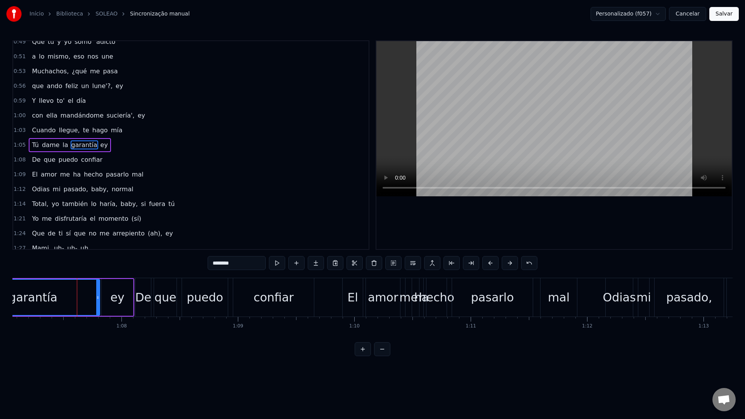
drag, startPoint x: 88, startPoint y: 297, endPoint x: 99, endPoint y: 297, distance: 10.9
click at [99, 297] on icon at bounding box center [97, 297] width 3 height 6
click at [249, 265] on input "********" at bounding box center [236, 263] width 58 height 14
click at [501, 100] on video at bounding box center [553, 118] width 355 height 155
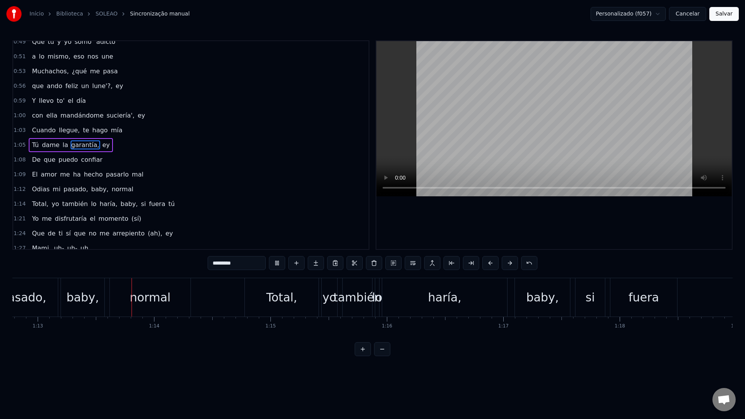
scroll to position [0, 8474]
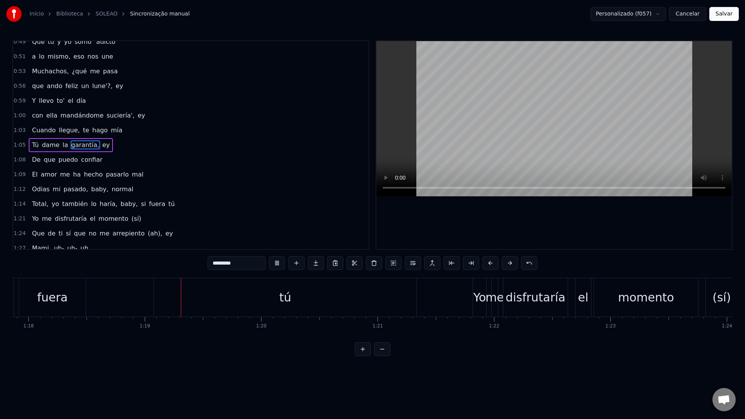
click at [512, 109] on video at bounding box center [553, 118] width 355 height 155
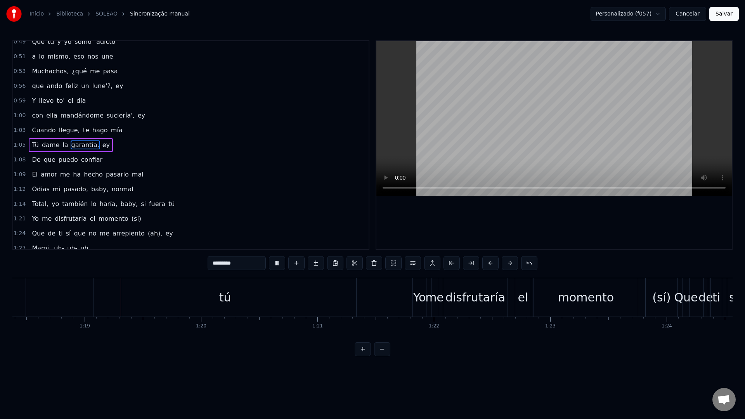
scroll to position [0, 9123]
click at [138, 308] on div "tú" at bounding box center [222, 297] width 262 height 38
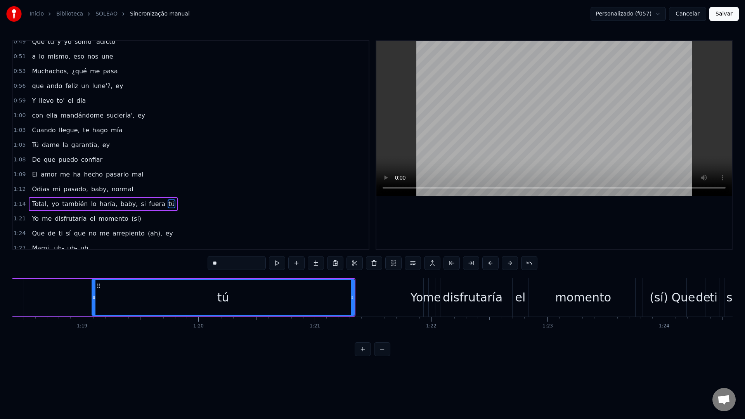
scroll to position [257, 0]
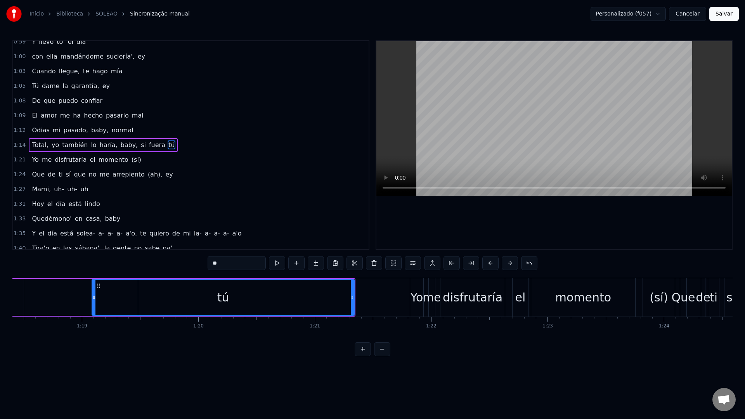
click at [501, 114] on video at bounding box center [553, 118] width 355 height 155
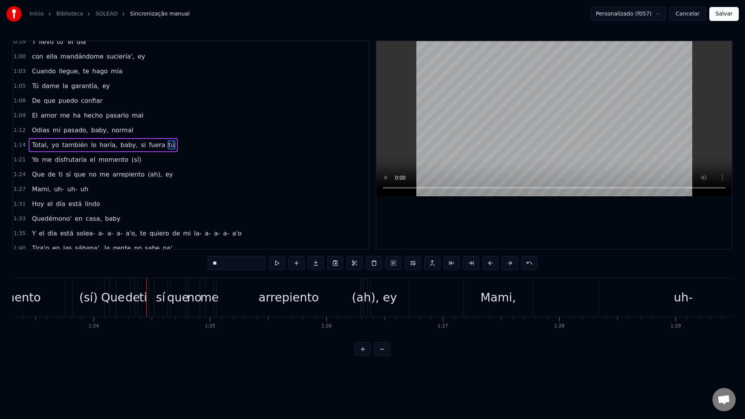
scroll to position [0, 9691]
click at [94, 299] on div "(sí)" at bounding box center [90, 297] width 18 height 17
type input "****"
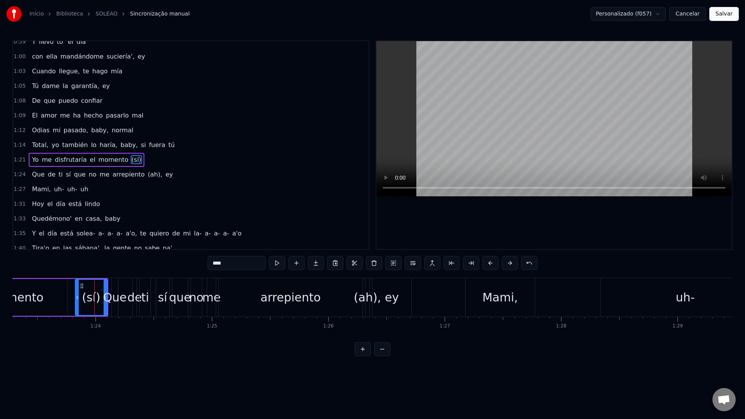
scroll to position [272, 0]
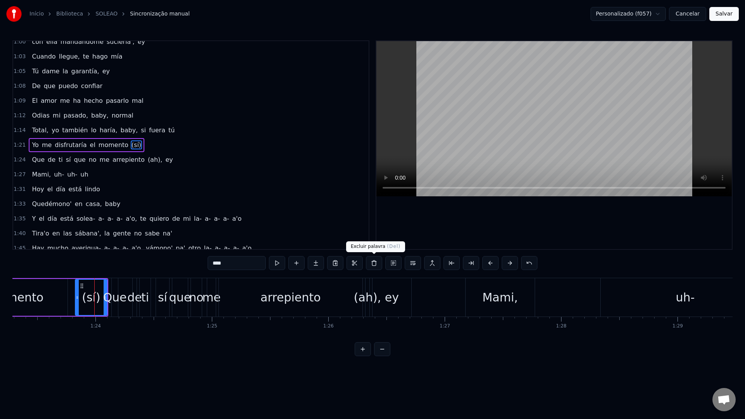
click at [376, 264] on button at bounding box center [374, 263] width 16 height 14
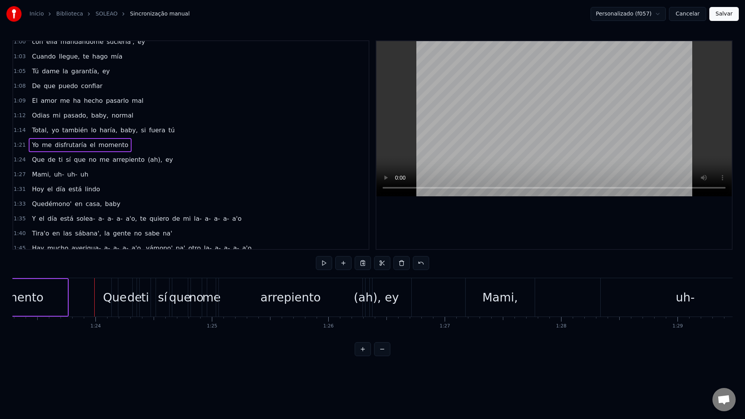
click at [474, 87] on video at bounding box center [553, 118] width 355 height 155
click at [366, 294] on div "(ah)," at bounding box center [367, 297] width 27 height 17
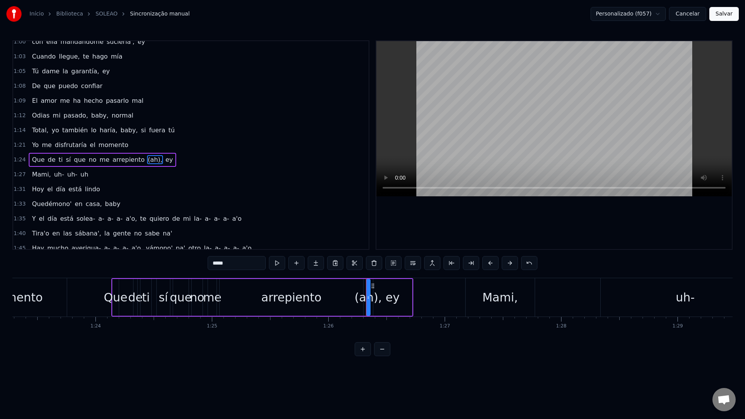
scroll to position [287, 0]
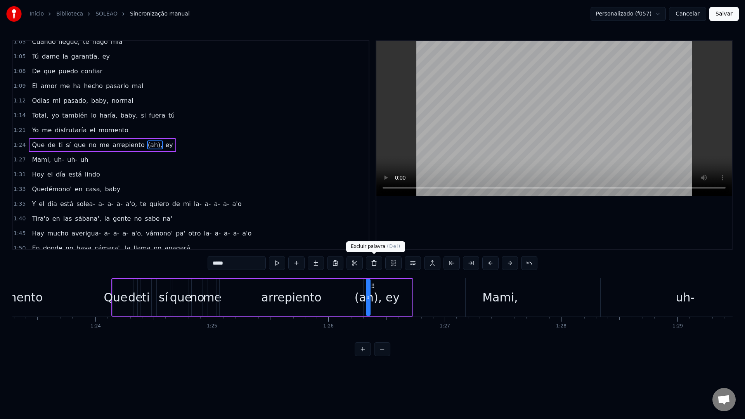
click at [377, 266] on button at bounding box center [374, 263] width 16 height 14
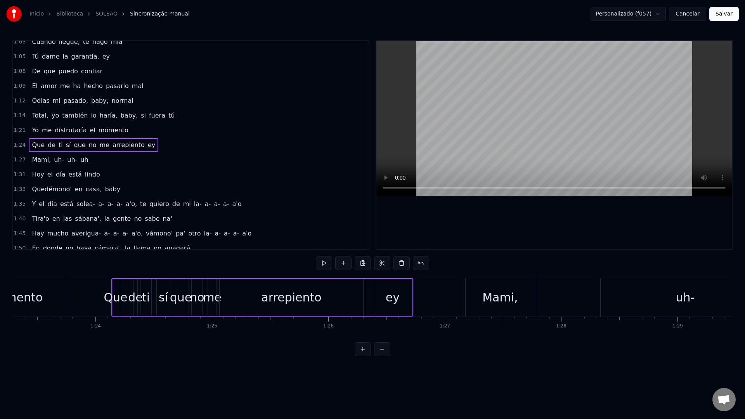
click at [491, 117] on video at bounding box center [553, 118] width 355 height 155
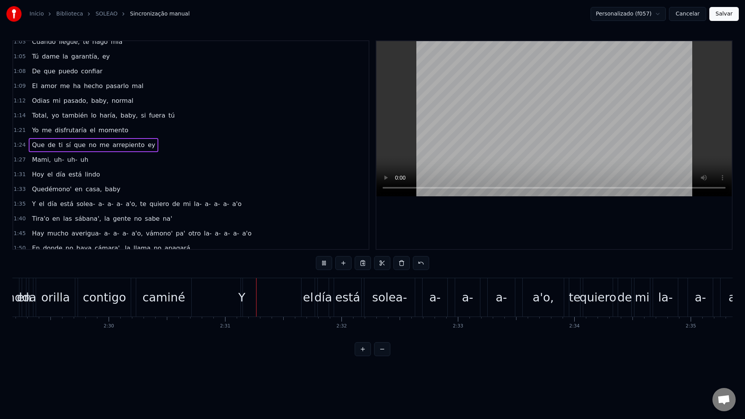
scroll to position [0, 17492]
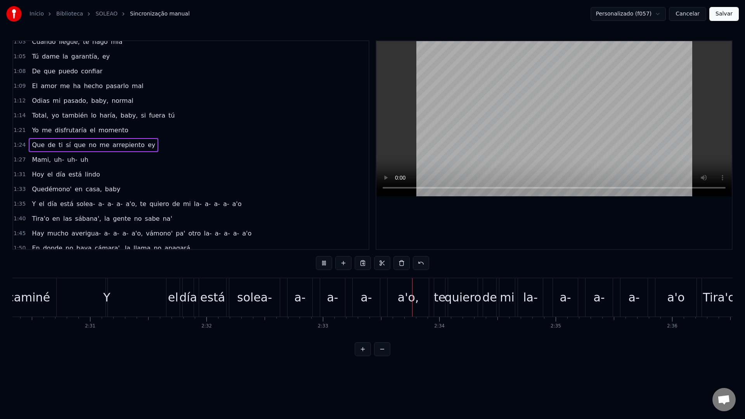
click at [493, 100] on video at bounding box center [553, 118] width 355 height 155
click at [107, 297] on div "Y" at bounding box center [106, 297] width 7 height 17
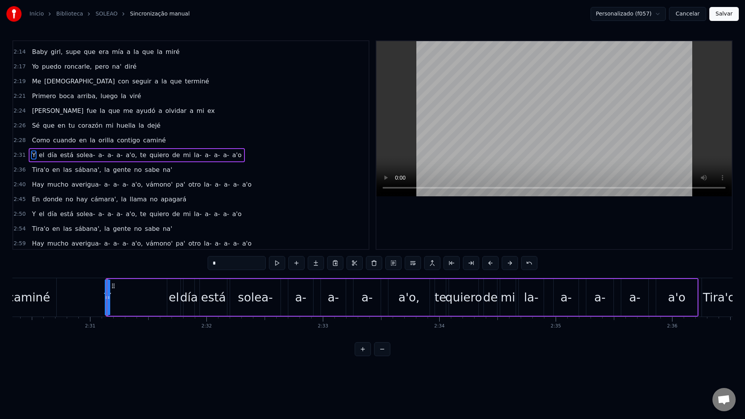
scroll to position [626, 0]
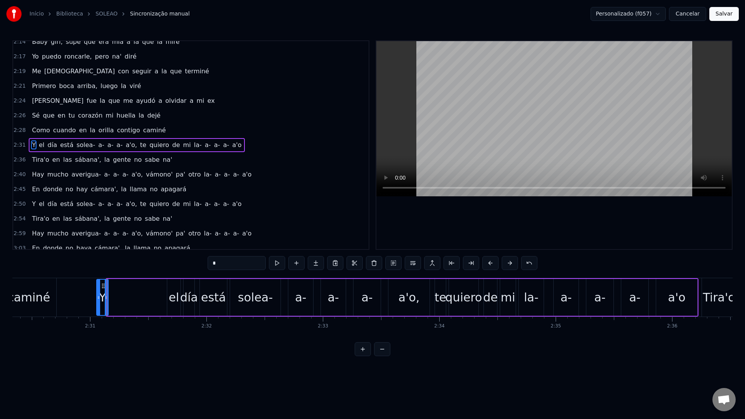
drag, startPoint x: 108, startPoint y: 297, endPoint x: 98, endPoint y: 299, distance: 10.3
click at [98, 299] on icon at bounding box center [98, 297] width 3 height 6
drag, startPoint x: 103, startPoint y: 287, endPoint x: 164, endPoint y: 283, distance: 61.0
click at [164, 283] on icon at bounding box center [164, 286] width 6 height 6
click at [160, 300] on div at bounding box center [159, 297] width 3 height 35
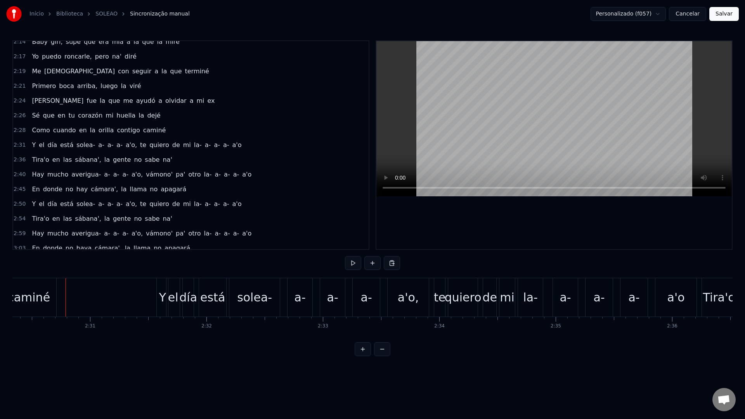
click at [507, 124] on video at bounding box center [553, 118] width 355 height 155
click at [482, 120] on video at bounding box center [553, 118] width 355 height 155
click at [20, 298] on div "caminé" at bounding box center [28, 297] width 43 height 17
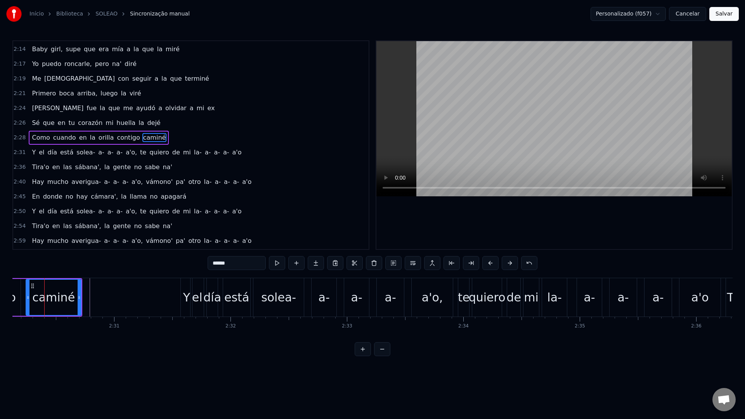
scroll to position [0, 17461]
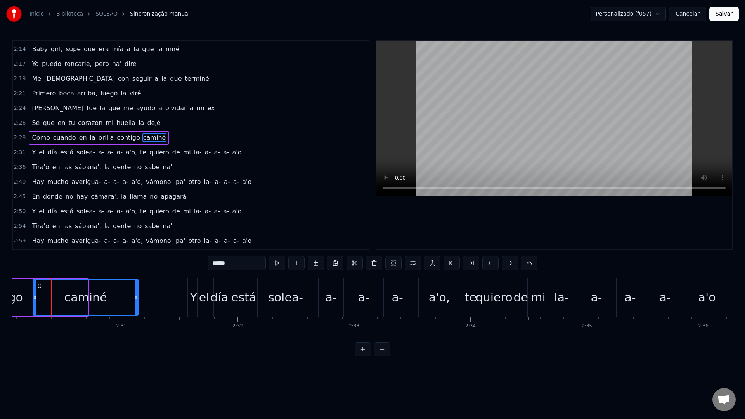
drag, startPoint x: 86, startPoint y: 298, endPoint x: 136, endPoint y: 298, distance: 50.0
click at [136, 298] on icon at bounding box center [136, 297] width 3 height 6
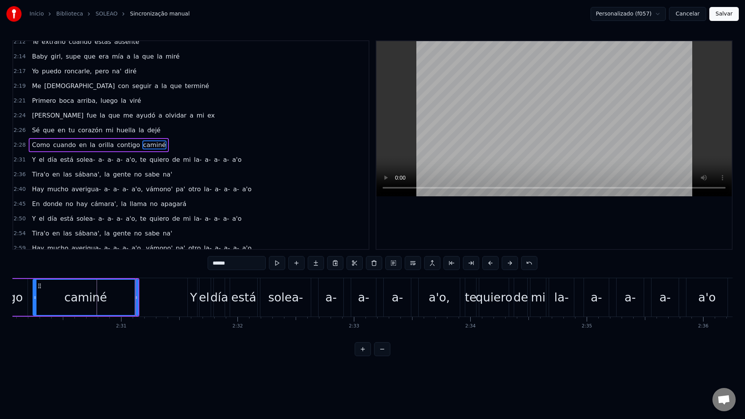
click at [54, 297] on div "caminé" at bounding box center [85, 297] width 104 height 35
click at [503, 85] on video at bounding box center [553, 118] width 355 height 155
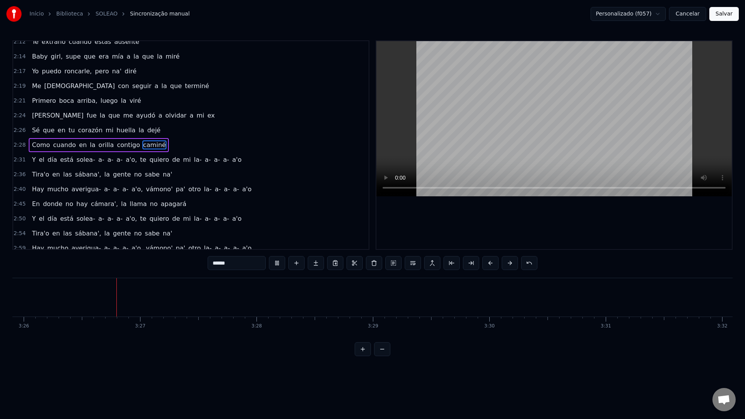
scroll to position [0, 23958]
click at [698, 16] on button "Salvar" at bounding box center [723, 14] width 29 height 14
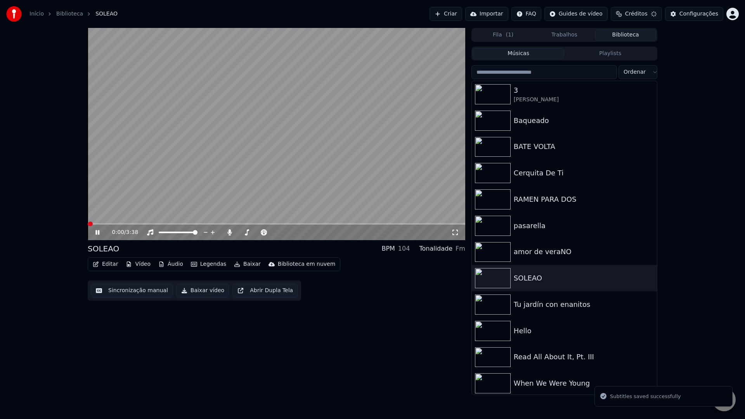
click at [278, 123] on video at bounding box center [276, 134] width 377 height 212
click at [101, 263] on button "Editar" at bounding box center [105, 264] width 31 height 11
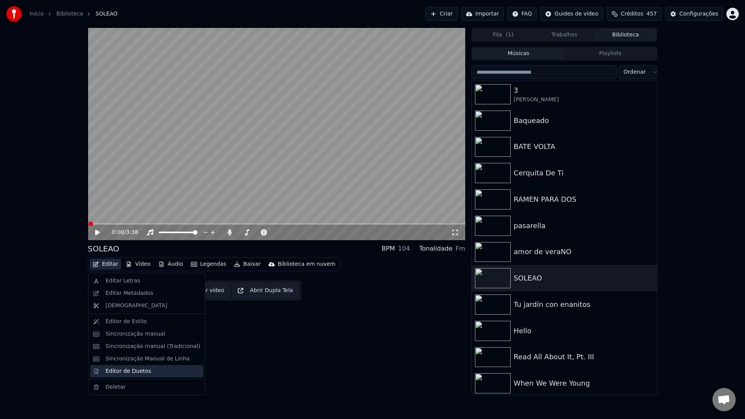
click at [131, 368] on div "Editor de Duetos" at bounding box center [127, 371] width 45 height 8
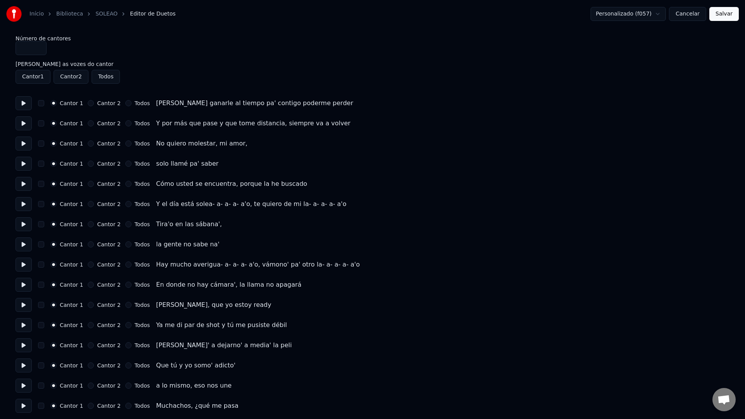
click at [17, 101] on button at bounding box center [24, 103] width 16 height 14
click at [22, 121] on button at bounding box center [24, 123] width 16 height 14
click at [23, 144] on button at bounding box center [24, 144] width 16 height 14
click at [24, 167] on button at bounding box center [24, 164] width 16 height 14
click at [24, 185] on button at bounding box center [24, 184] width 16 height 14
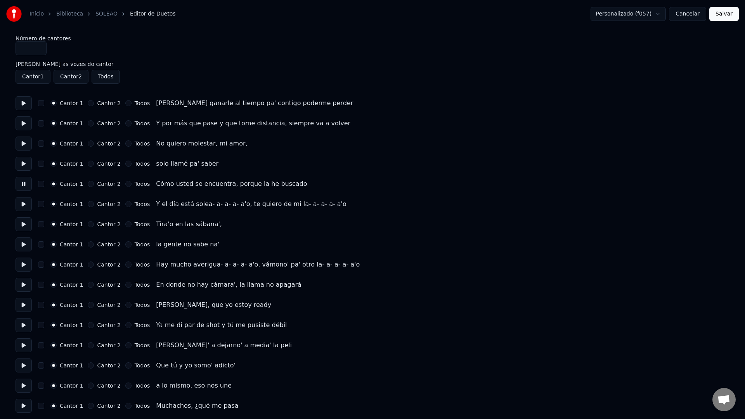
click at [21, 206] on button at bounding box center [24, 204] width 16 height 14
click at [21, 223] on button at bounding box center [24, 224] width 16 height 14
click at [22, 245] on button at bounding box center [24, 244] width 16 height 14
click at [21, 266] on button at bounding box center [24, 265] width 16 height 14
click at [23, 287] on button at bounding box center [24, 285] width 16 height 14
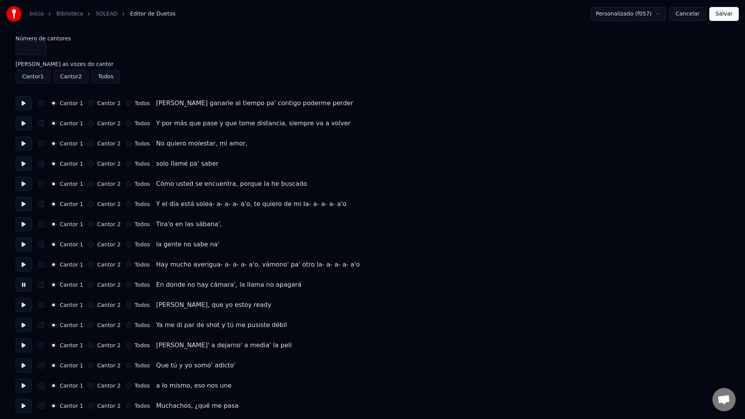
click at [23, 310] on button at bounding box center [24, 305] width 16 height 14
click at [107, 306] on label "Cantor 2" at bounding box center [108, 304] width 23 height 5
click at [94, 306] on button "Cantor 2" at bounding box center [91, 305] width 6 height 6
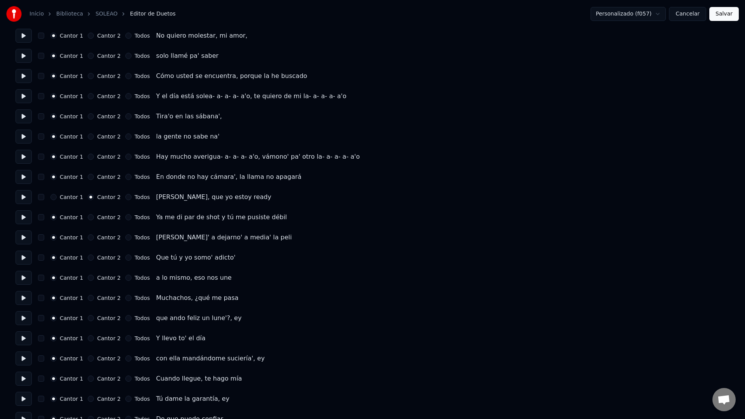
scroll to position [112, 0]
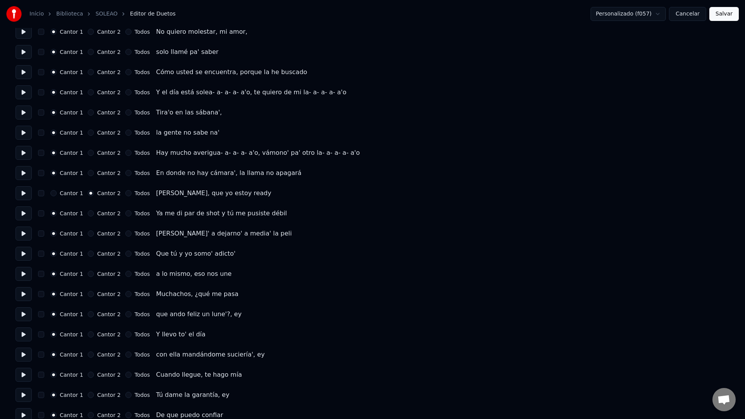
click at [21, 213] on button at bounding box center [24, 213] width 16 height 14
click at [24, 235] on button at bounding box center [24, 234] width 16 height 14
click at [22, 259] on button at bounding box center [24, 254] width 16 height 14
click at [22, 275] on button at bounding box center [24, 274] width 16 height 14
click at [22, 296] on button at bounding box center [24, 294] width 16 height 14
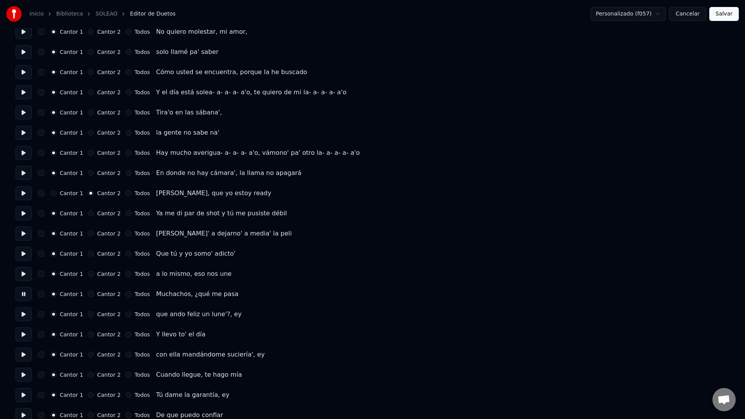
click at [23, 313] on button at bounding box center [24, 314] width 16 height 14
click at [22, 337] on button at bounding box center [24, 334] width 16 height 14
click at [22, 356] on button at bounding box center [24, 355] width 16 height 14
click at [21, 379] on button at bounding box center [24, 375] width 16 height 14
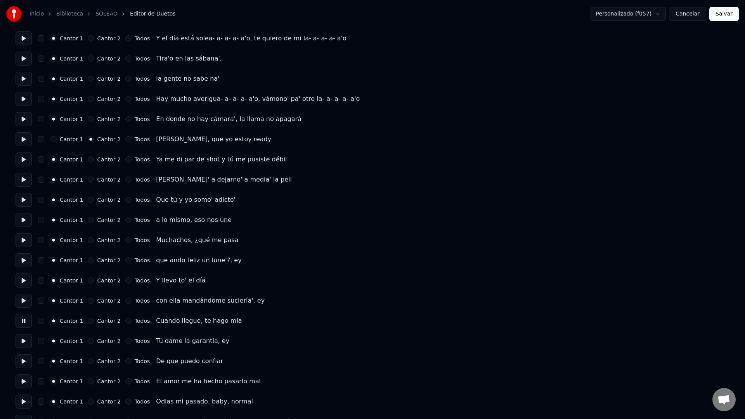
scroll to position [179, 0]
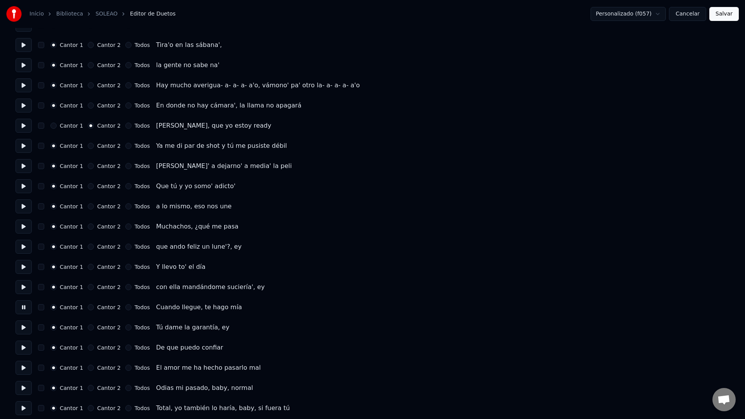
click at [24, 331] on button at bounding box center [24, 327] width 16 height 14
click at [25, 347] on button at bounding box center [24, 348] width 16 height 14
click at [23, 368] on button at bounding box center [24, 368] width 16 height 14
click at [22, 391] on button at bounding box center [24, 388] width 16 height 14
click at [22, 404] on button at bounding box center [24, 408] width 16 height 14
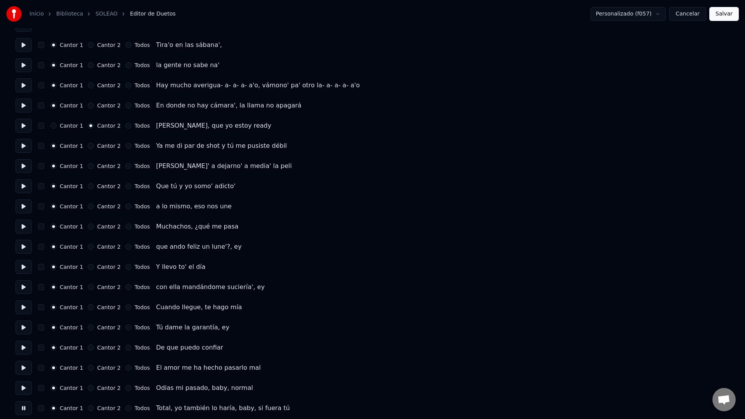
click at [105, 404] on label "Cantor 2" at bounding box center [108, 407] width 23 height 5
click at [94, 404] on button "Cantor 2" at bounding box center [91, 408] width 6 height 6
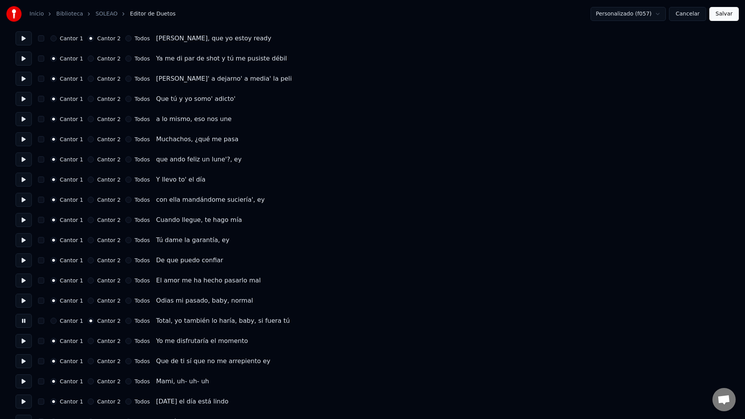
scroll to position [277, 0]
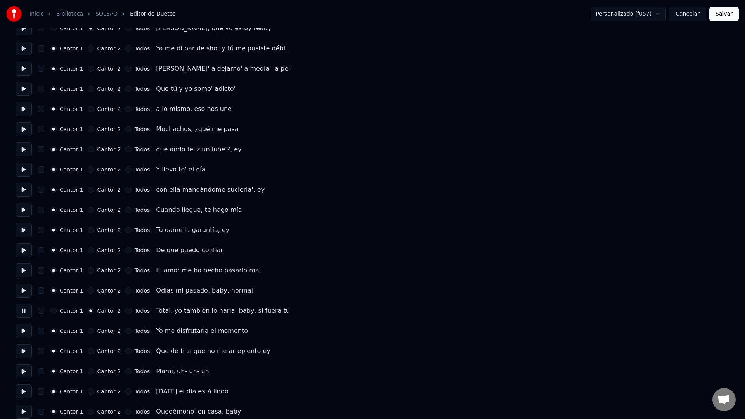
click at [25, 332] on button at bounding box center [24, 331] width 16 height 14
click at [105, 333] on label "Cantor 2" at bounding box center [108, 330] width 23 height 5
click at [94, 333] on button "Cantor 2" at bounding box center [91, 331] width 6 height 6
click at [21, 352] on button at bounding box center [24, 351] width 16 height 14
click at [22, 370] on button at bounding box center [24, 371] width 16 height 14
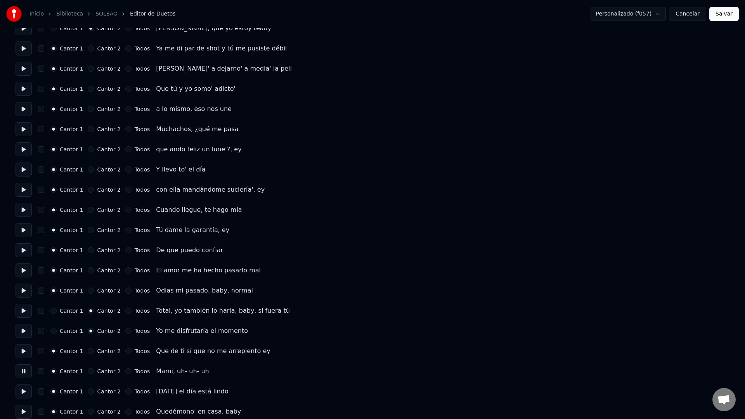
click at [22, 392] on button at bounding box center [24, 391] width 16 height 14
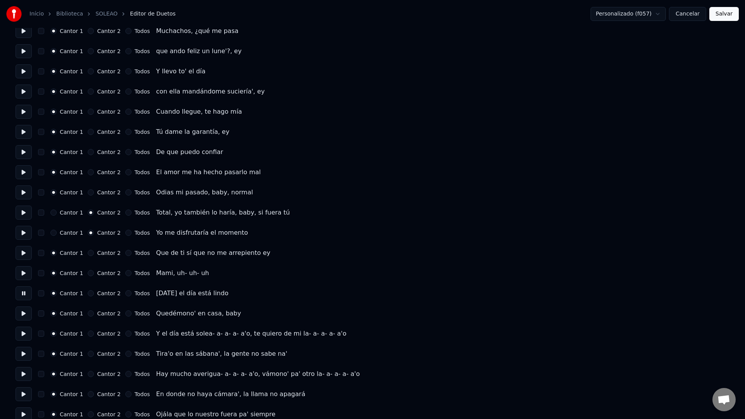
scroll to position [389, 0]
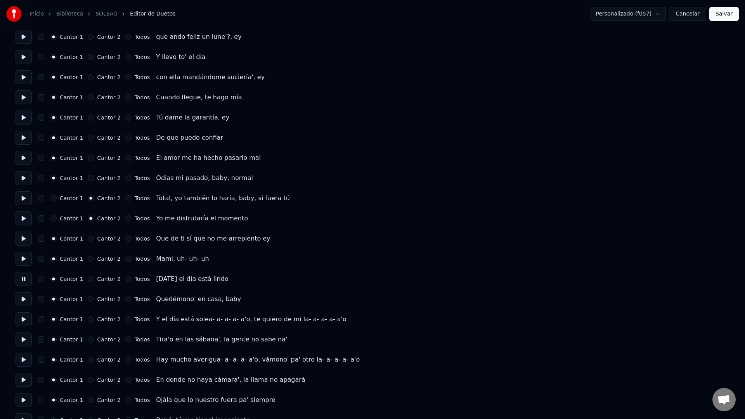
click at [27, 302] on button at bounding box center [24, 299] width 16 height 14
click at [21, 319] on button at bounding box center [24, 319] width 16 height 14
click at [24, 340] on button at bounding box center [24, 339] width 16 height 14
click at [22, 361] on button at bounding box center [24, 360] width 16 height 14
click at [22, 380] on button at bounding box center [24, 380] width 16 height 14
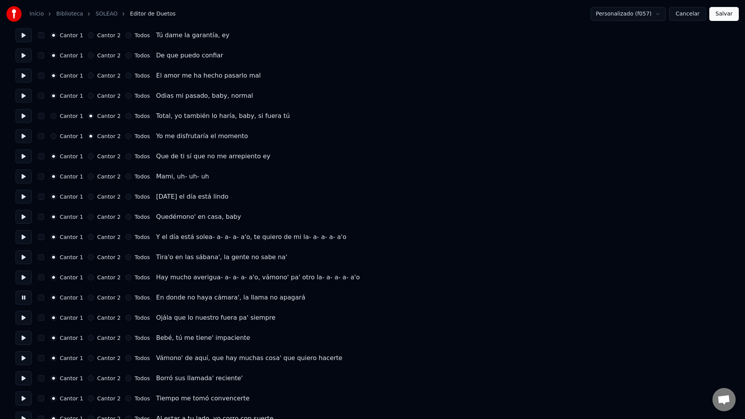
scroll to position [481, 0]
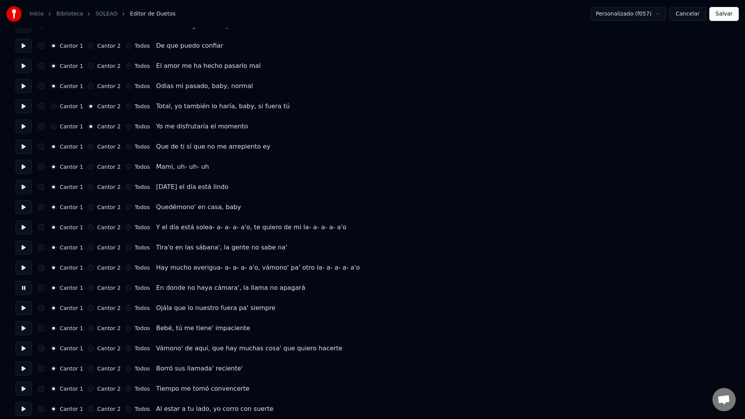
click at [21, 306] on button at bounding box center [24, 308] width 16 height 14
click at [101, 290] on label "Cantor 2" at bounding box center [108, 287] width 23 height 5
click at [94, 290] on button "Cantor 2" at bounding box center [91, 288] width 6 height 6
click at [106, 263] on div "Cantor 1 Cantor 2 Todos Hay mucho averigua- a- a- a- a'o, vámono' pa' otro la- …" at bounding box center [373, 268] width 714 height 14
click at [105, 265] on label "Cantor 2" at bounding box center [108, 267] width 23 height 5
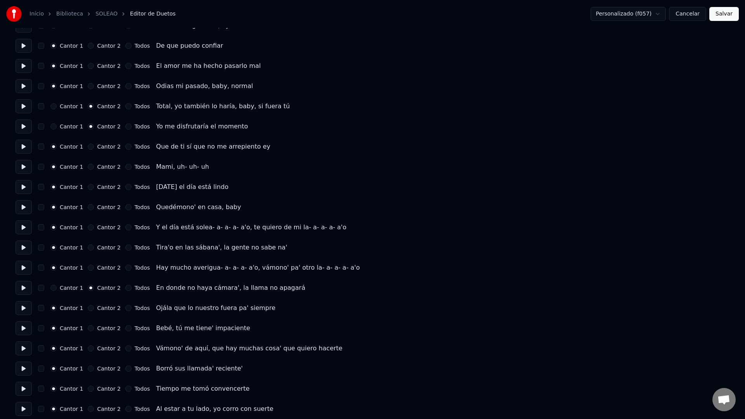
click at [94, 265] on button "Cantor 2" at bounding box center [91, 268] width 6 height 6
click at [105, 246] on label "Cantor 2" at bounding box center [108, 247] width 23 height 5
click at [94, 246] on button "Cantor 2" at bounding box center [91, 247] width 6 height 6
click at [105, 223] on div "Cantor 1 Cantor 2 Todos Y el día está solea- a- a- a- a'o, te quiero de mi la- …" at bounding box center [373, 227] width 714 height 14
click at [104, 226] on label "Cantor 2" at bounding box center [108, 227] width 23 height 5
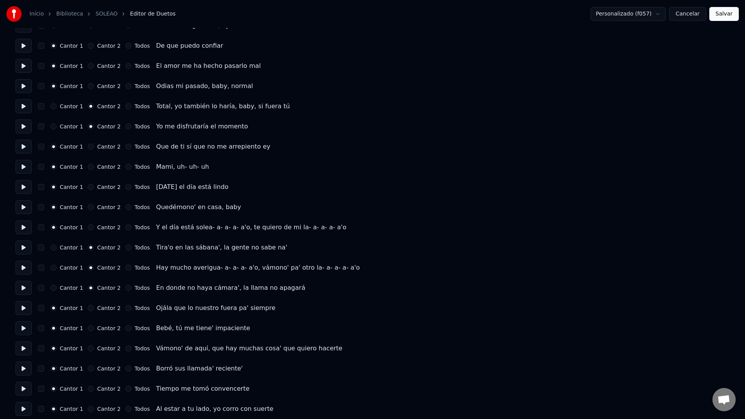
click at [94, 226] on button "Cantor 2" at bounding box center [91, 227] width 6 height 6
click at [104, 211] on div "Cantor 1 Cantor 2 Todos Quedémono' en casa, baby" at bounding box center [373, 207] width 714 height 14
click at [104, 208] on label "Cantor 2" at bounding box center [108, 206] width 23 height 5
click at [94, 208] on button "Cantor 2" at bounding box center [91, 207] width 6 height 6
click at [109, 184] on label "Cantor 2" at bounding box center [108, 186] width 23 height 5
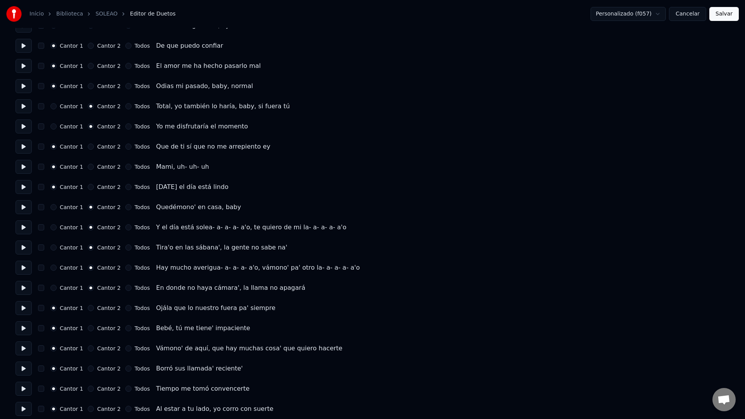
click at [94, 184] on button "Cantor 2" at bounding box center [91, 187] width 6 height 6
click at [108, 167] on label "Cantor 2" at bounding box center [108, 166] width 23 height 5
click at [94, 167] on button "Cantor 2" at bounding box center [91, 167] width 6 height 6
click at [106, 146] on label "Cantor 2" at bounding box center [108, 146] width 23 height 5
click at [94, 146] on button "Cantor 2" at bounding box center [91, 147] width 6 height 6
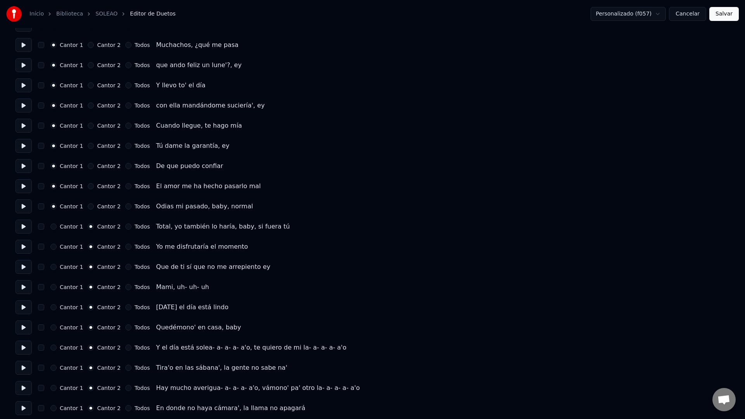
scroll to position [360, 0]
click at [102, 206] on label "Cantor 2" at bounding box center [108, 207] width 23 height 5
click at [94, 206] on button "Cantor 2" at bounding box center [91, 207] width 6 height 6
click at [105, 186] on label "Cantor 2" at bounding box center [108, 187] width 23 height 5
click at [94, 186] on button "Cantor 2" at bounding box center [91, 187] width 6 height 6
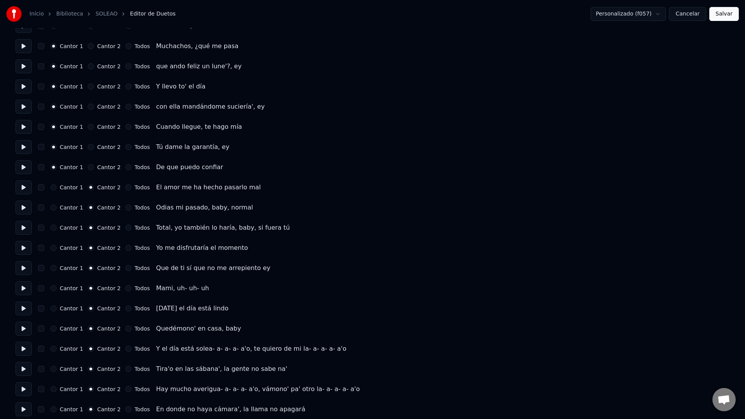
click at [107, 164] on label "Cantor 2" at bounding box center [108, 166] width 23 height 5
click at [94, 164] on button "Cantor 2" at bounding box center [91, 167] width 6 height 6
click at [105, 149] on label "Cantor 2" at bounding box center [108, 146] width 23 height 5
click at [94, 149] on button "Cantor 2" at bounding box center [91, 147] width 6 height 6
click at [107, 127] on label "Cantor 2" at bounding box center [108, 126] width 23 height 5
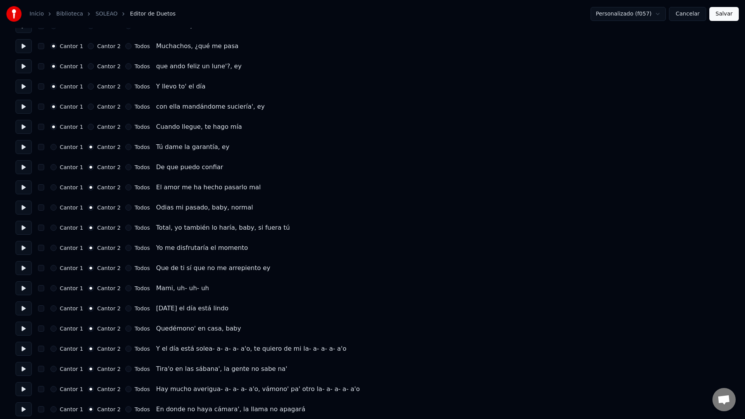
click at [94, 127] on button "Cantor 2" at bounding box center [91, 127] width 6 height 6
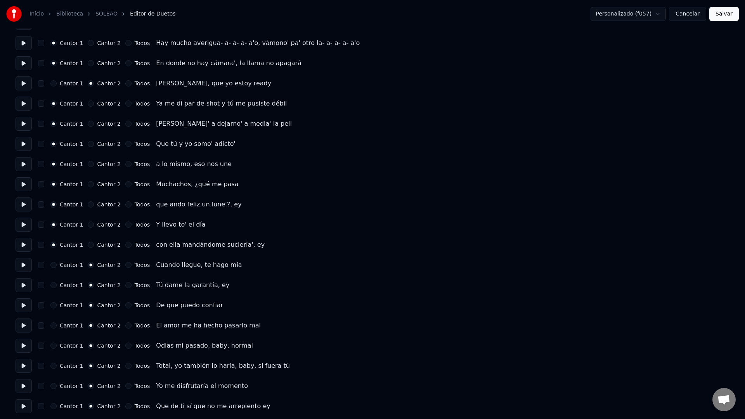
scroll to position [217, 0]
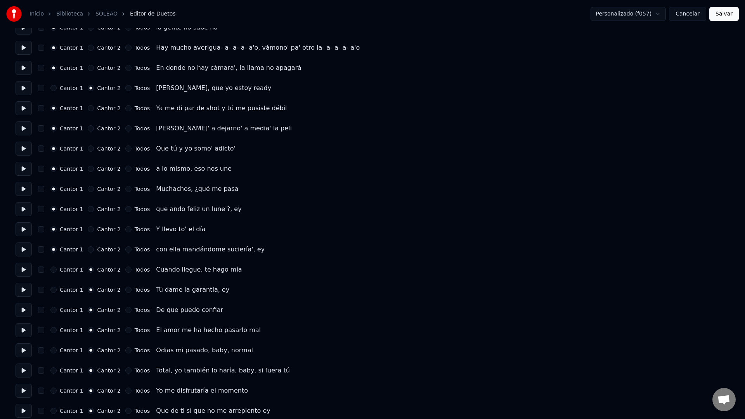
click at [100, 249] on label "Cantor 2" at bounding box center [108, 249] width 23 height 5
click at [94, 249] on button "Cantor 2" at bounding box center [91, 249] width 6 height 6
click at [102, 230] on label "Cantor 2" at bounding box center [108, 229] width 23 height 5
click at [94, 230] on button "Cantor 2" at bounding box center [91, 229] width 6 height 6
click at [103, 209] on label "Cantor 2" at bounding box center [108, 208] width 23 height 5
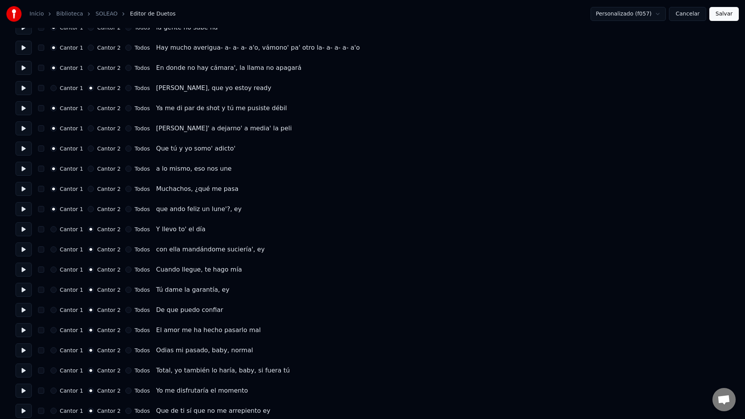
click at [94, 209] on button "Cantor 2" at bounding box center [91, 209] width 6 height 6
click at [104, 187] on label "Cantor 2" at bounding box center [108, 188] width 23 height 5
click at [94, 187] on button "Cantor 2" at bounding box center [91, 189] width 6 height 6
click at [101, 168] on label "Cantor 2" at bounding box center [108, 168] width 23 height 5
click at [94, 168] on button "Cantor 2" at bounding box center [91, 169] width 6 height 6
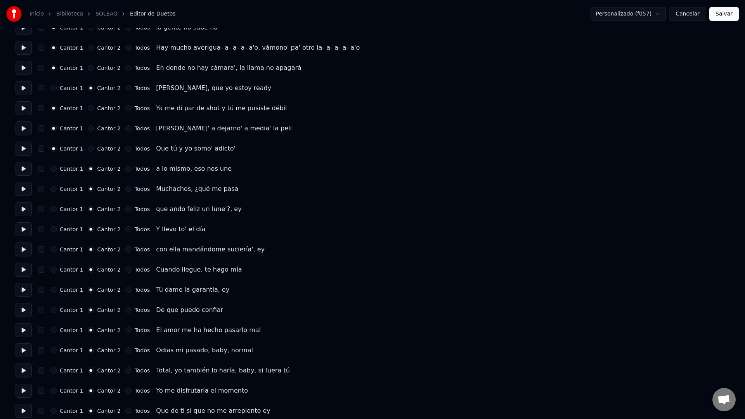
click at [102, 147] on label "Cantor 2" at bounding box center [108, 148] width 23 height 5
click at [94, 147] on button "Cantor 2" at bounding box center [91, 148] width 6 height 6
click at [102, 130] on label "Cantor 2" at bounding box center [108, 128] width 23 height 5
click at [94, 130] on button "Cantor 2" at bounding box center [91, 128] width 6 height 6
click at [106, 107] on label "Cantor 2" at bounding box center [108, 107] width 23 height 5
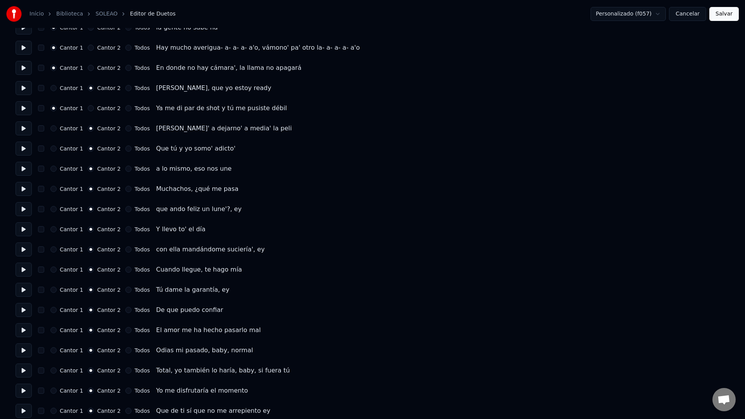
click at [94, 107] on button "Cantor 2" at bounding box center [91, 108] width 6 height 6
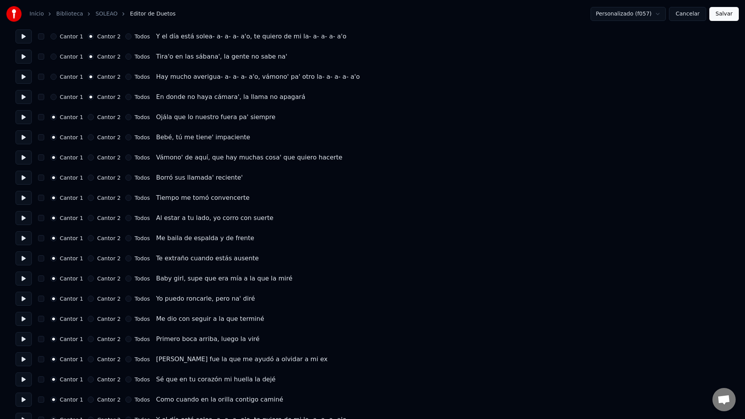
scroll to position [674, 0]
click at [20, 111] on button at bounding box center [24, 115] width 16 height 14
click at [22, 134] on button at bounding box center [24, 135] width 16 height 14
click at [23, 153] on button at bounding box center [24, 156] width 16 height 14
click at [23, 174] on button at bounding box center [24, 176] width 16 height 14
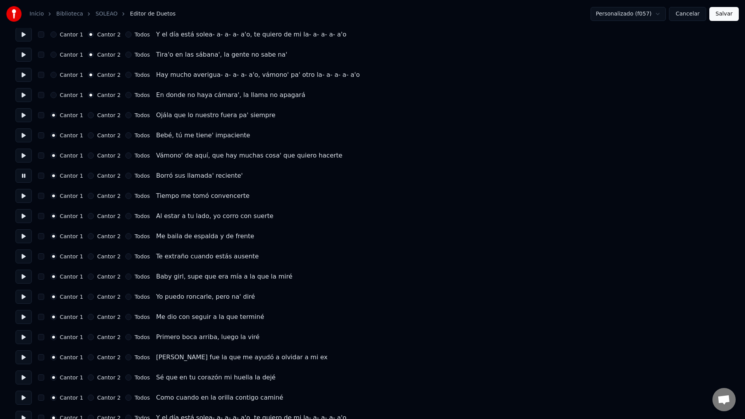
click at [22, 197] on button at bounding box center [24, 196] width 16 height 14
click at [22, 217] on button at bounding box center [24, 216] width 16 height 14
click at [23, 235] on button at bounding box center [24, 236] width 16 height 14
click at [23, 259] on button at bounding box center [24, 256] width 16 height 14
click at [22, 277] on button at bounding box center [24, 277] width 16 height 14
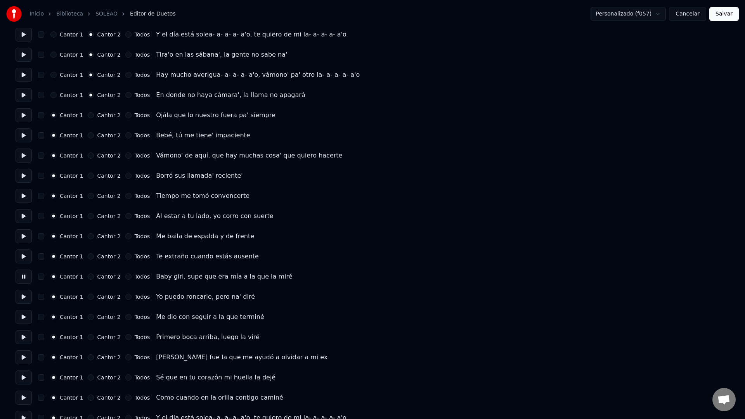
click at [108, 276] on label "Cantor 2" at bounding box center [108, 276] width 23 height 5
click at [94, 276] on button "Cantor 2" at bounding box center [91, 276] width 6 height 6
click at [62, 277] on label "Cantor 1" at bounding box center [71, 276] width 23 height 5
click at [57, 277] on button "Cantor 1" at bounding box center [53, 276] width 6 height 6
click at [26, 297] on button at bounding box center [24, 297] width 16 height 14
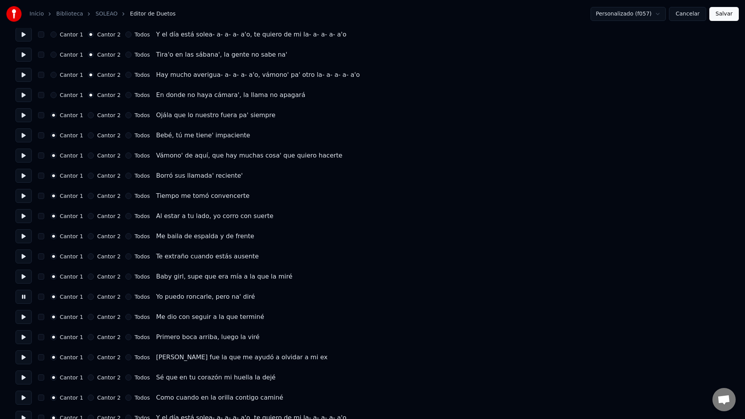
click at [25, 318] on button at bounding box center [24, 317] width 16 height 14
click at [23, 338] on button at bounding box center [24, 337] width 16 height 14
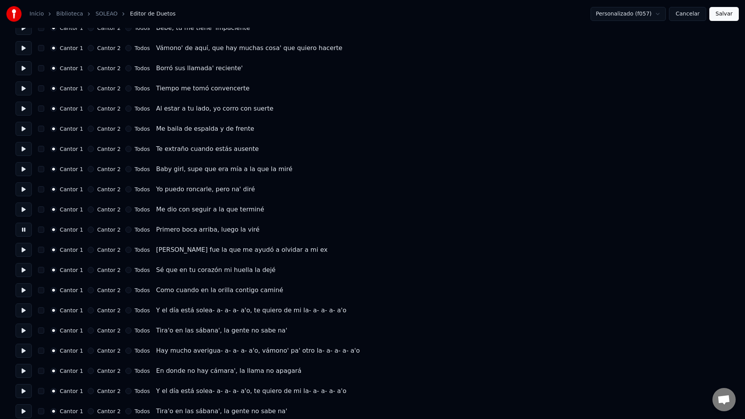
scroll to position [785, 0]
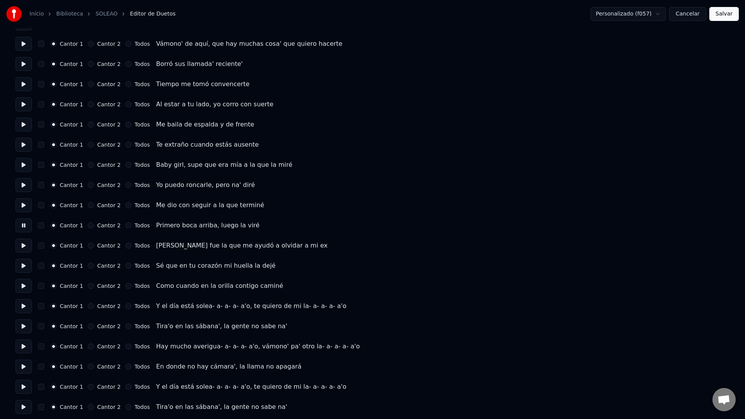
click at [26, 246] on button at bounding box center [24, 246] width 16 height 14
click at [24, 265] on button at bounding box center [24, 266] width 16 height 14
click at [24, 288] on button at bounding box center [24, 286] width 16 height 14
click at [23, 307] on button at bounding box center [24, 306] width 16 height 14
click at [22, 327] on button at bounding box center [24, 326] width 16 height 14
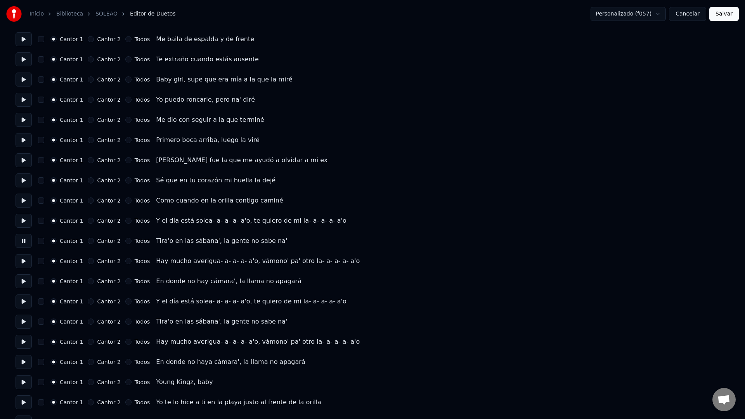
scroll to position [875, 0]
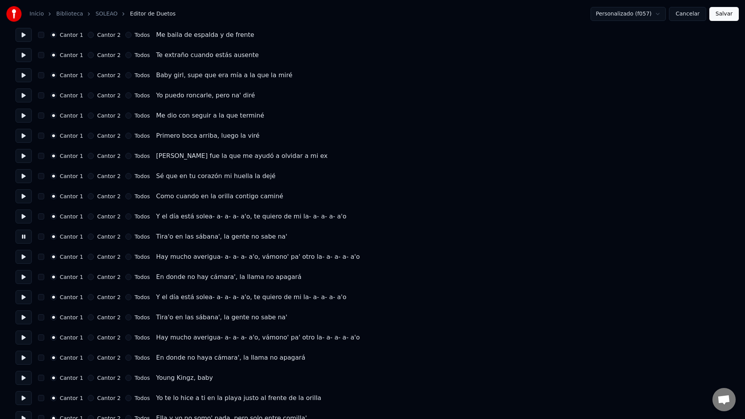
click at [21, 252] on button at bounding box center [24, 257] width 16 height 14
click at [24, 278] on button at bounding box center [24, 277] width 16 height 14
click at [23, 299] on button at bounding box center [24, 297] width 16 height 14
click at [104, 298] on label "Cantor 2" at bounding box center [108, 296] width 23 height 5
click at [94, 298] on button "Cantor 2" at bounding box center [91, 297] width 6 height 6
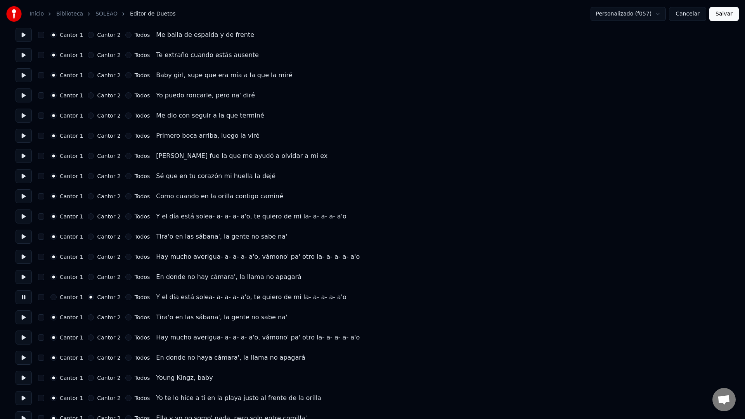
click at [24, 316] on button at bounding box center [24, 317] width 16 height 14
click at [21, 337] on button at bounding box center [24, 337] width 16 height 14
click at [23, 357] on button at bounding box center [24, 358] width 16 height 14
click at [22, 382] on button at bounding box center [24, 378] width 16 height 14
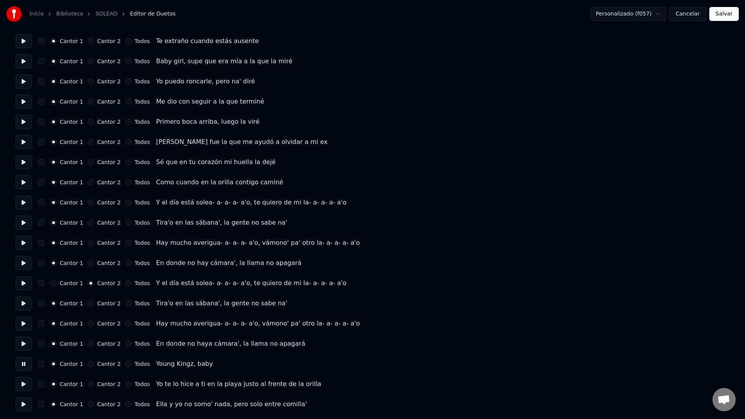
click at [24, 383] on button at bounding box center [24, 384] width 16 height 14
click at [24, 346] on button at bounding box center [24, 344] width 16 height 14
click at [109, 343] on label "Cantor 2" at bounding box center [108, 343] width 23 height 5
click at [94, 343] on button "Cantor 2" at bounding box center [91, 344] width 6 height 6
click at [107, 321] on label "Cantor 2" at bounding box center [108, 323] width 23 height 5
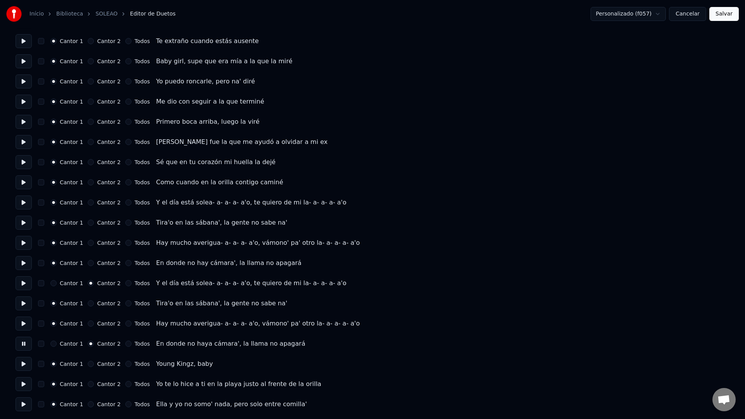
click at [94, 321] on button "Cantor 2" at bounding box center [91, 323] width 6 height 6
click at [106, 305] on label "Cantor 2" at bounding box center [108, 303] width 23 height 5
click at [94, 305] on button "Cantor 2" at bounding box center [91, 303] width 6 height 6
click at [698, 12] on button "Salvar" at bounding box center [723, 14] width 29 height 14
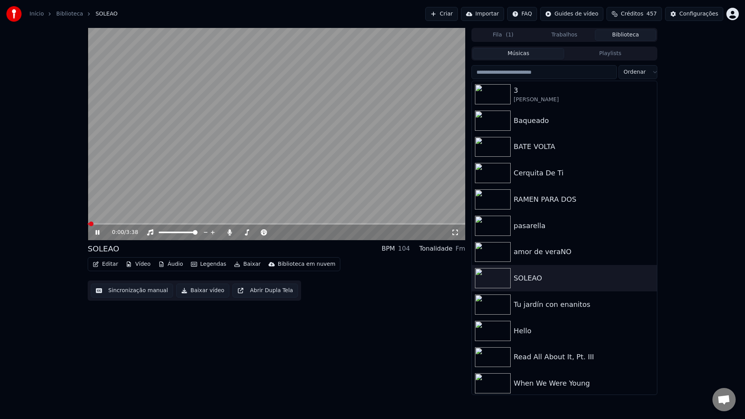
click at [204, 290] on button "Baixar vídeo" at bounding box center [202, 291] width 53 height 14
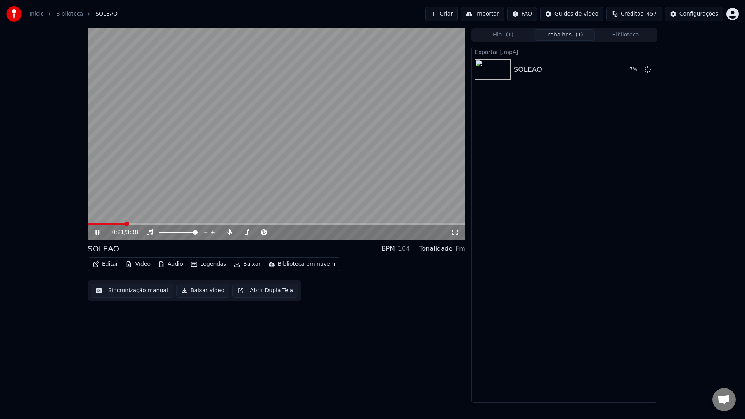
click at [281, 146] on video at bounding box center [276, 134] width 377 height 212
click at [647, 16] on button "Créditos 457" at bounding box center [633, 14] width 55 height 14
click at [645, 16] on button "Créditos 457" at bounding box center [633, 14] width 55 height 14
